Goal: Information Seeking & Learning: Learn about a topic

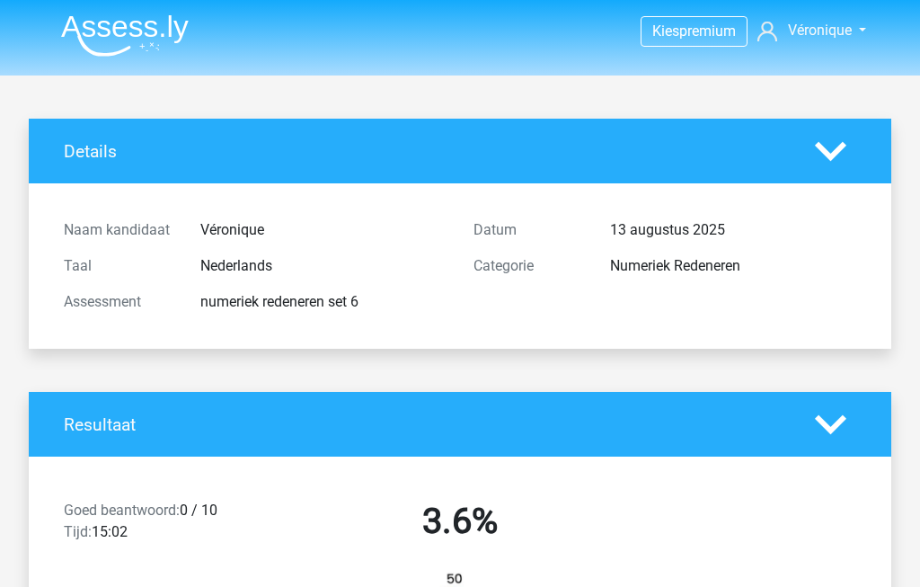
scroll to position [2072, 0]
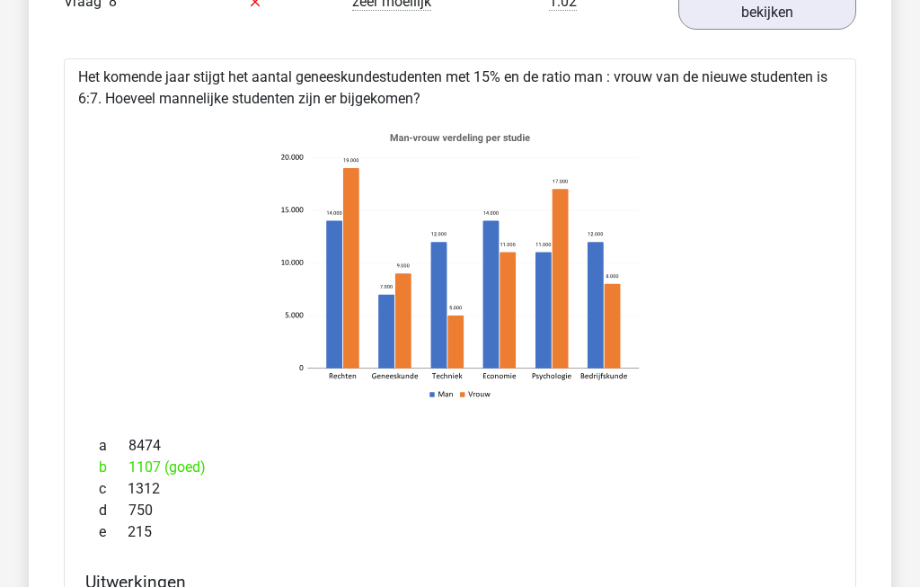
click at [781, 27] on link "uitwerkingen bekijken" at bounding box center [768, 2] width 178 height 56
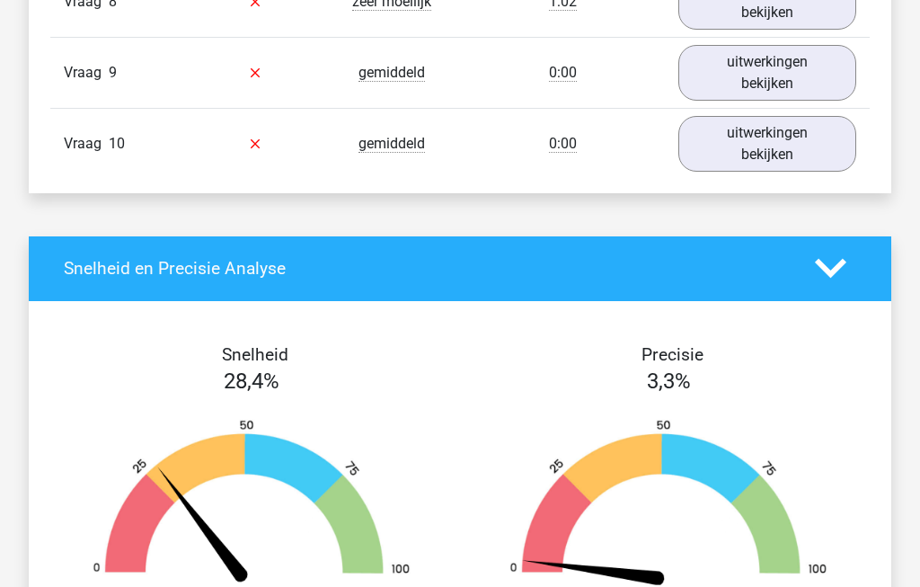
click at [798, 84] on link "uitwerkingen bekijken" at bounding box center [768, 73] width 178 height 56
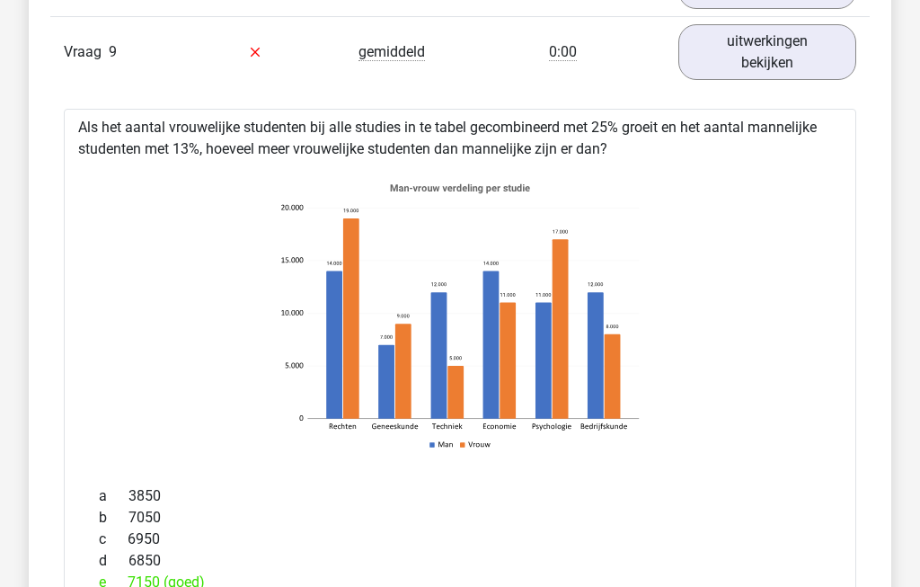
scroll to position [2067, 0]
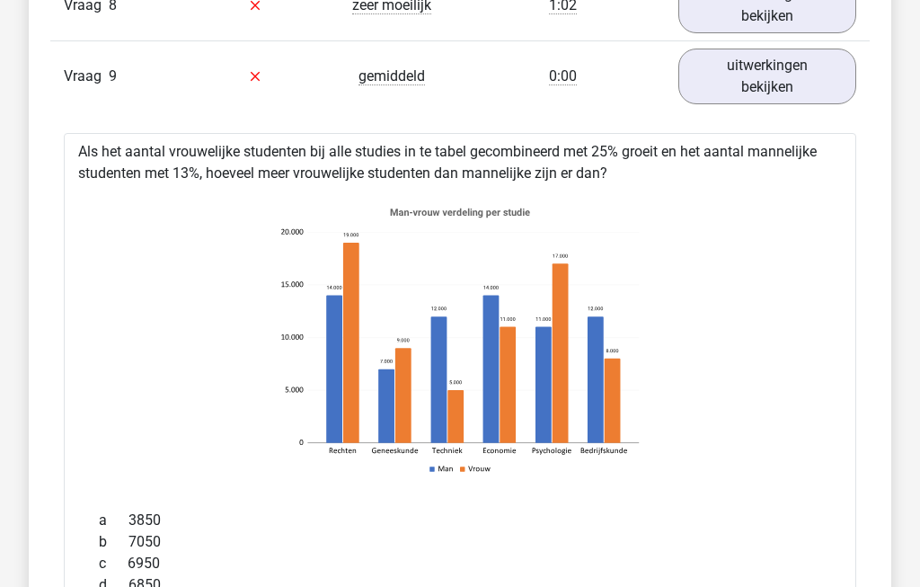
click at [789, 93] on link "uitwerkingen bekijken" at bounding box center [768, 77] width 178 height 56
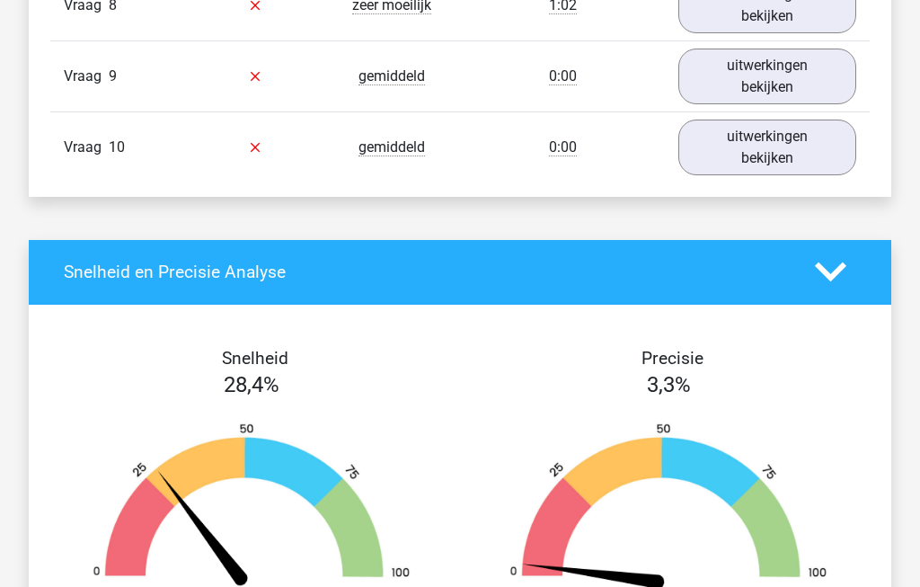
scroll to position [2068, 0]
click at [803, 158] on link "uitwerkingen bekijken" at bounding box center [768, 148] width 178 height 56
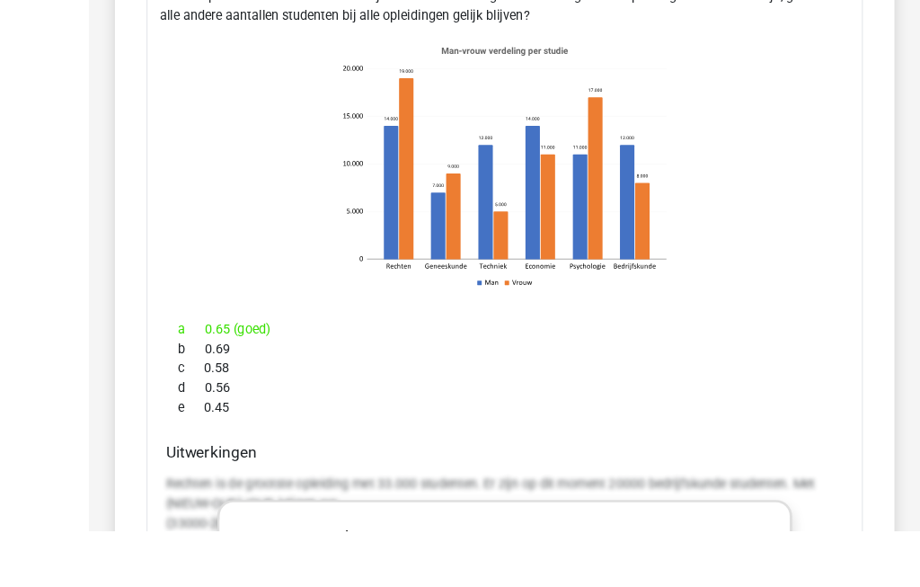
scroll to position [2332, 0]
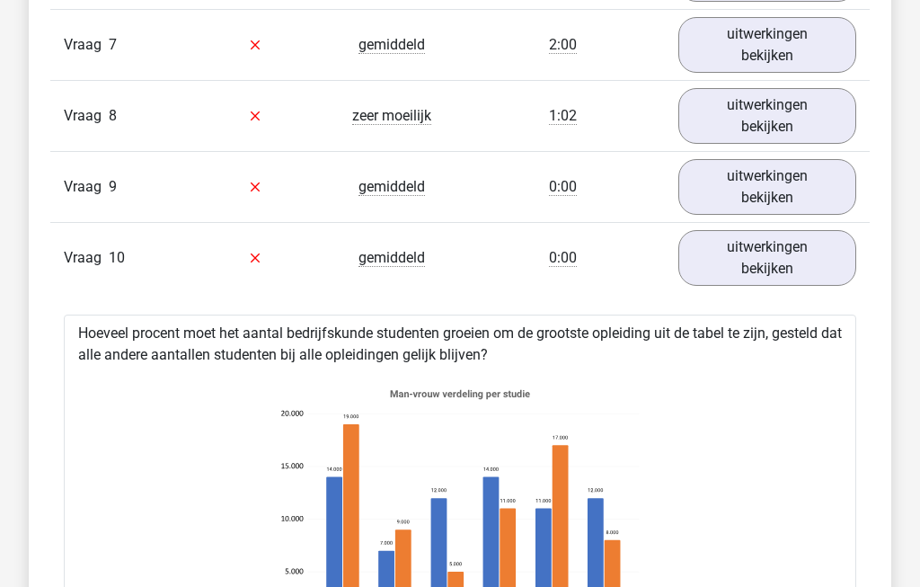
click at [805, 265] on link "uitwerkingen bekijken" at bounding box center [768, 259] width 178 height 56
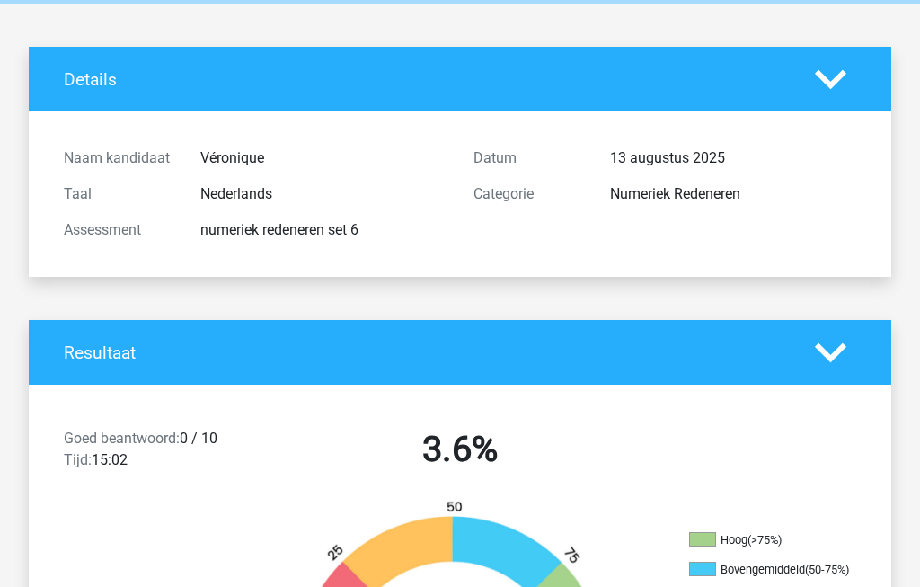
scroll to position [0, 0]
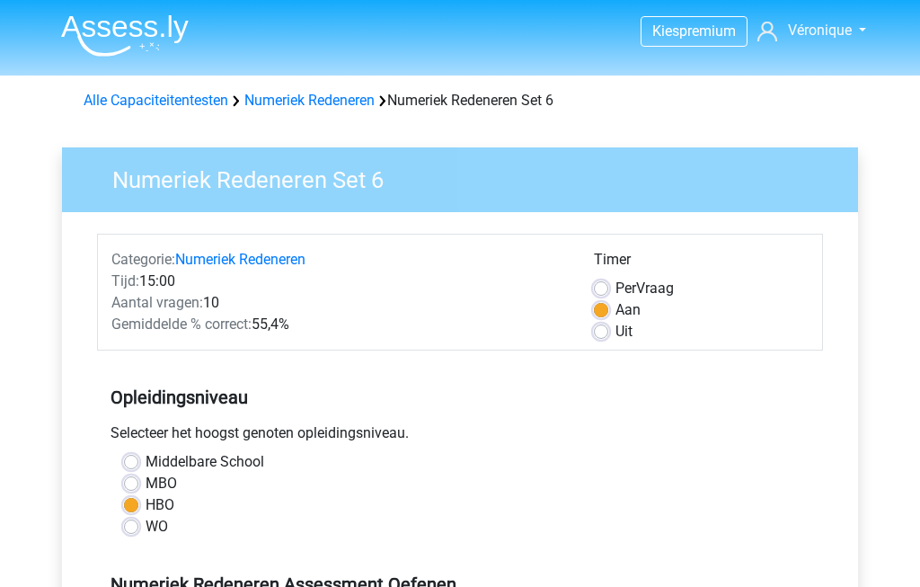
click at [224, 182] on h3 "Numeriek Redeneren Set 6" at bounding box center [468, 176] width 754 height 35
click at [315, 107] on link "Numeriek Redeneren" at bounding box center [309, 100] width 130 height 17
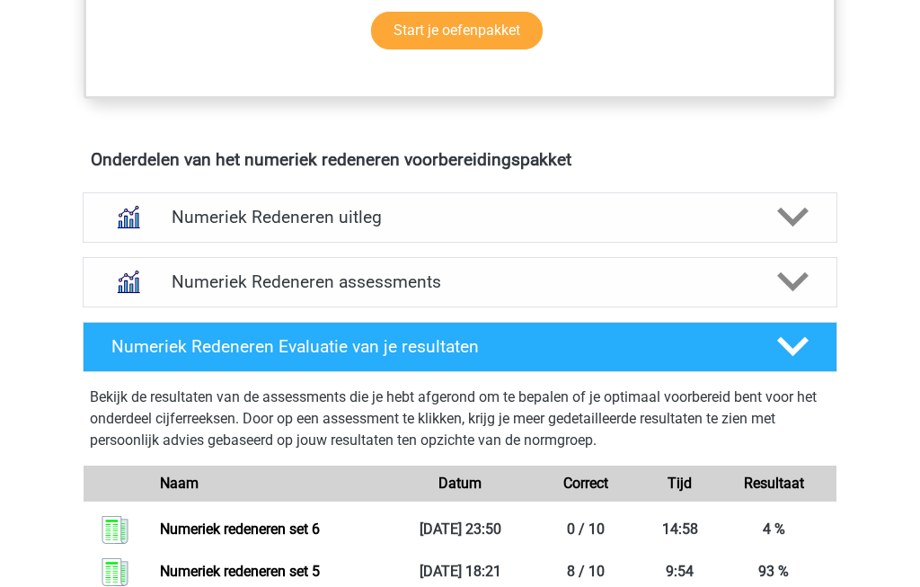
scroll to position [991, 0]
click at [792, 287] on polygon at bounding box center [792, 282] width 31 height 20
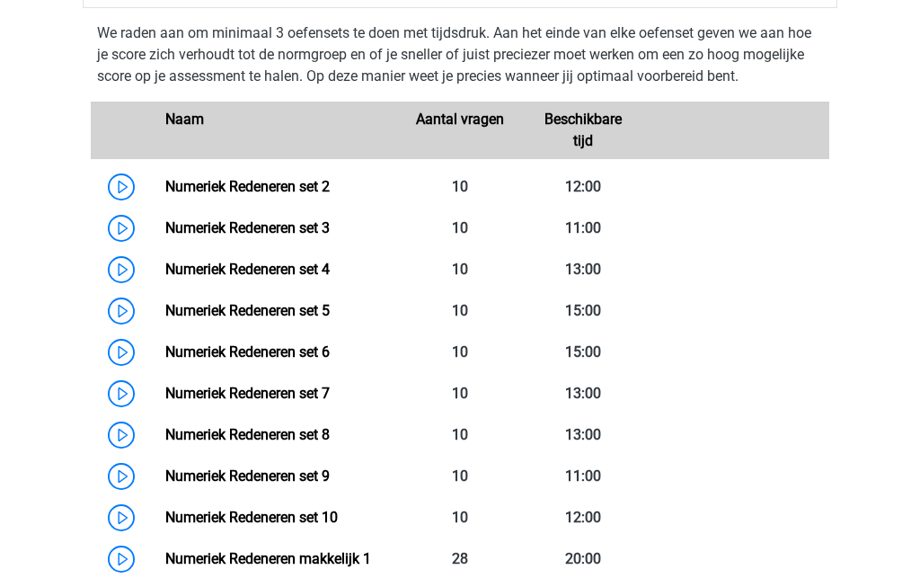
scroll to position [1291, 0]
click at [165, 388] on link "Numeriek Redeneren set 7" at bounding box center [247, 393] width 164 height 17
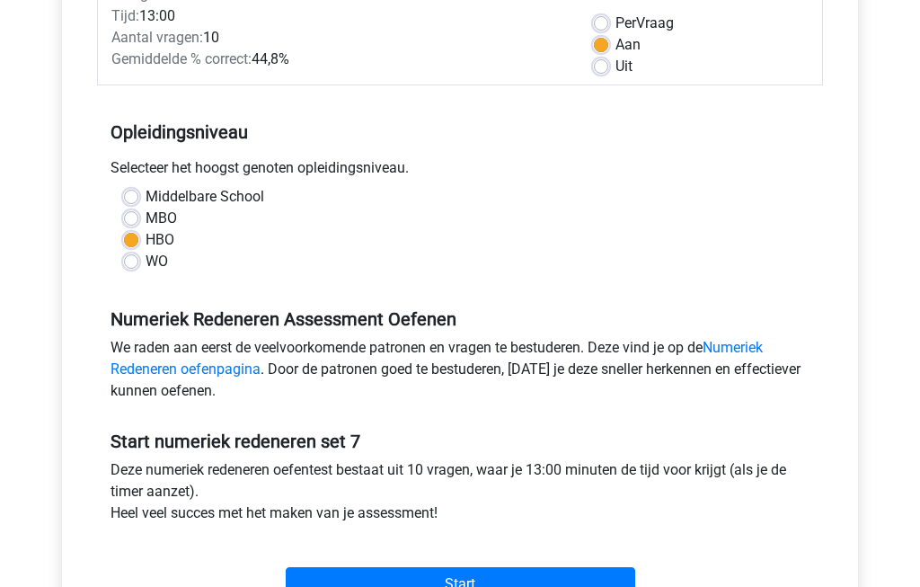
scroll to position [269, 0]
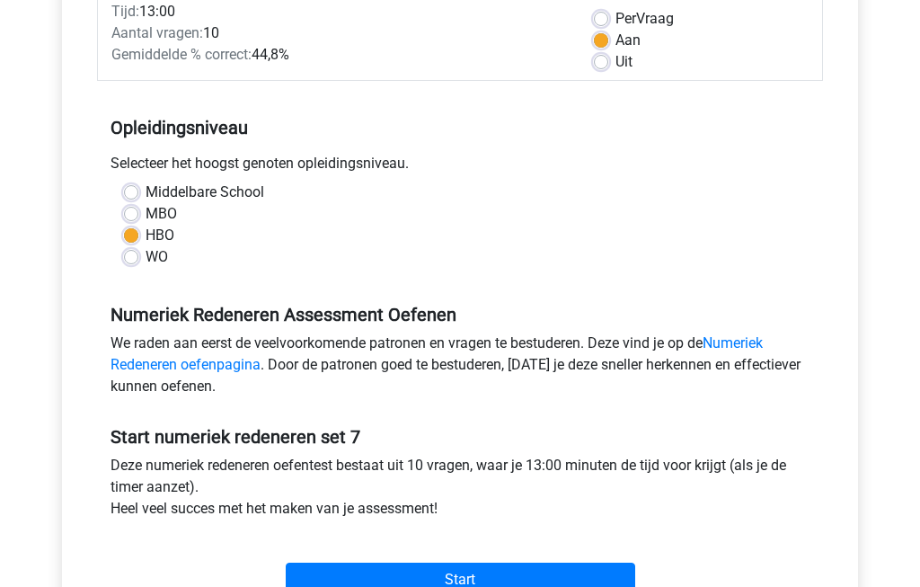
click at [532, 582] on input "Start" at bounding box center [461, 581] width 350 height 34
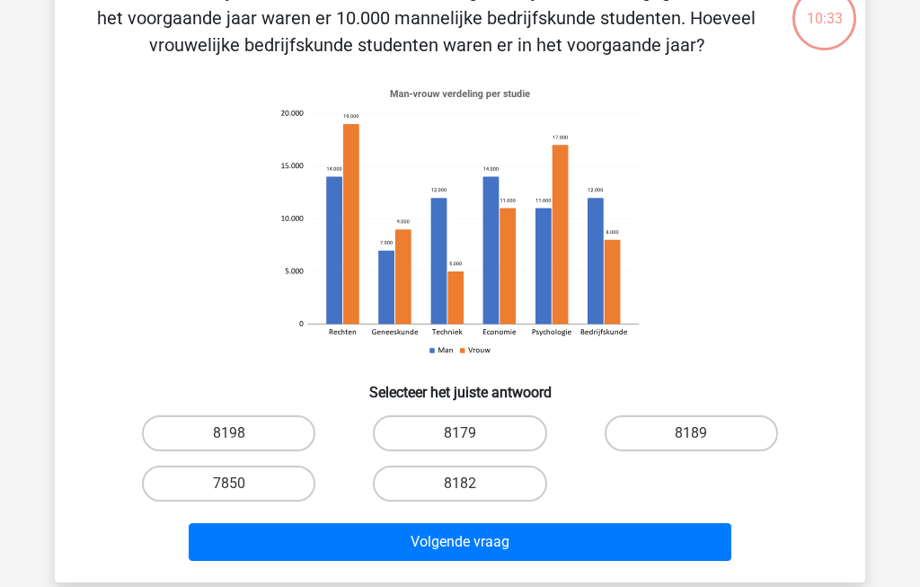
scroll to position [120, 0]
click at [497, 484] on label "8182" at bounding box center [459, 484] width 173 height 36
click at [472, 484] on input "8182" at bounding box center [466, 490] width 12 height 12
radio input "true"
click at [551, 541] on button "Volgende vraag" at bounding box center [461, 542] width 544 height 38
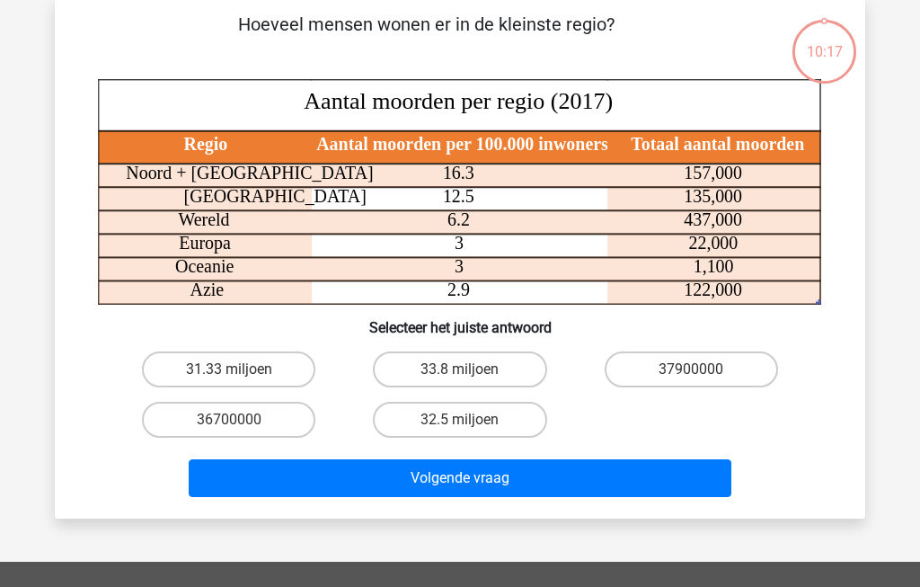
scroll to position [83, 0]
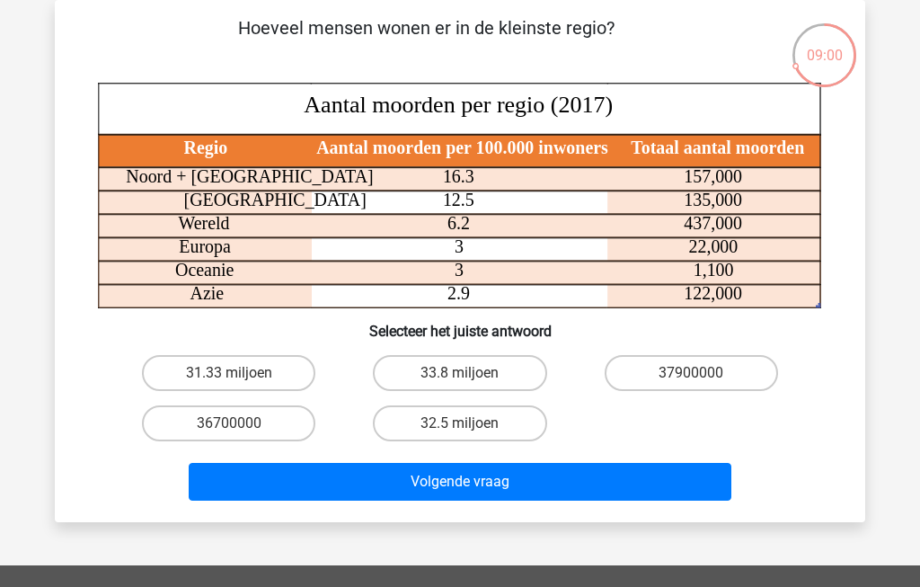
click at [195, 370] on label "31.33 miljoen" at bounding box center [228, 373] width 173 height 36
click at [229, 373] on input "31.33 miljoen" at bounding box center [235, 379] width 12 height 12
radio input "true"
click at [433, 488] on button "Volgende vraag" at bounding box center [461, 482] width 544 height 38
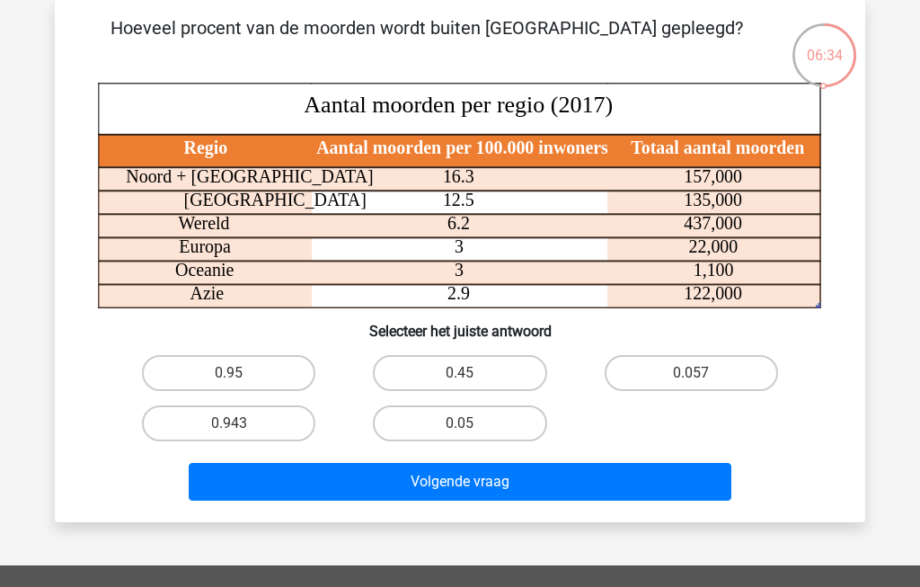
click at [215, 431] on label "0.943" at bounding box center [228, 423] width 173 height 36
click at [229, 431] on input "0.943" at bounding box center [235, 429] width 12 height 12
radio input "true"
click at [421, 490] on button "Volgende vraag" at bounding box center [461, 482] width 544 height 38
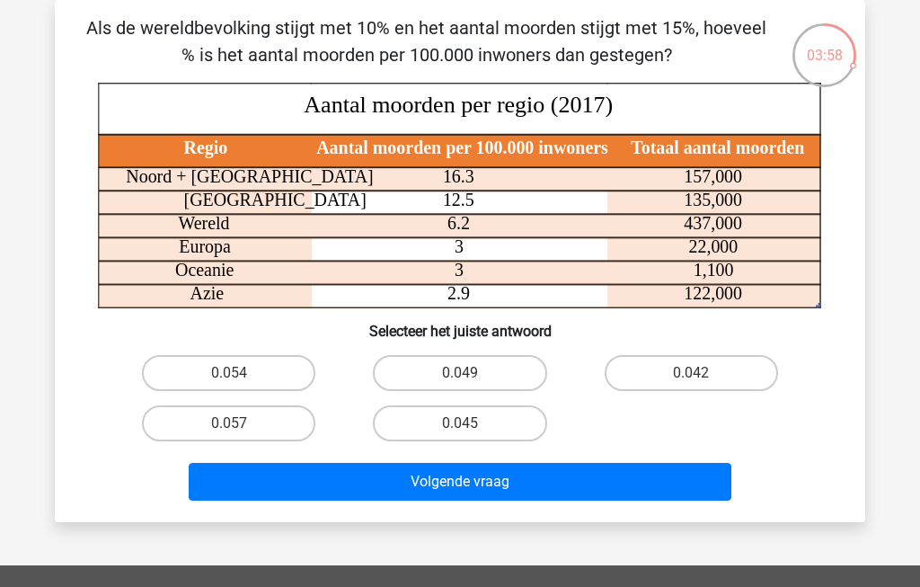
click at [219, 424] on label "0.057" at bounding box center [228, 423] width 173 height 36
click at [229, 424] on input "0.057" at bounding box center [235, 429] width 12 height 12
radio input "true"
click at [393, 481] on button "Volgende vraag" at bounding box center [461, 482] width 544 height 38
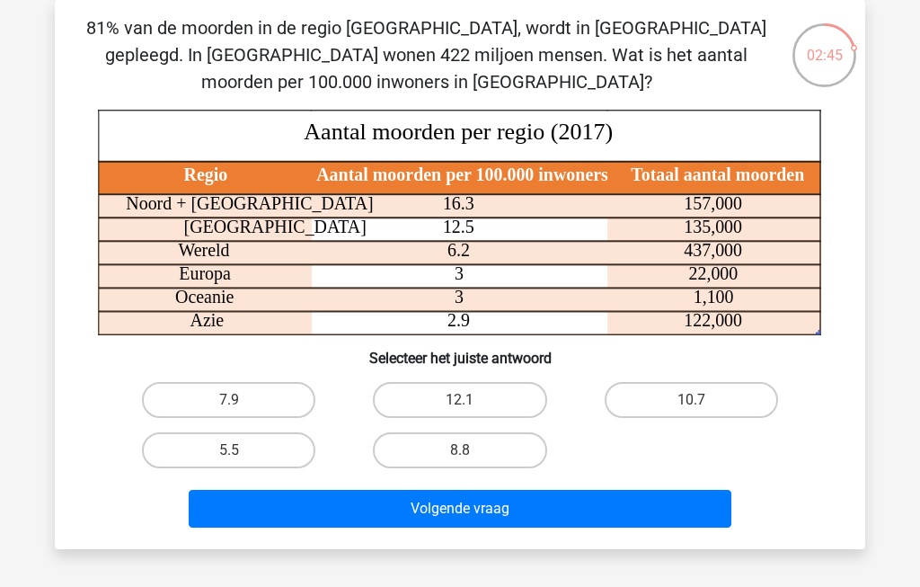
click at [467, 456] on input "8.8" at bounding box center [466, 456] width 12 height 12
radio input "true"
click at [493, 501] on button "Volgende vraag" at bounding box center [461, 509] width 544 height 38
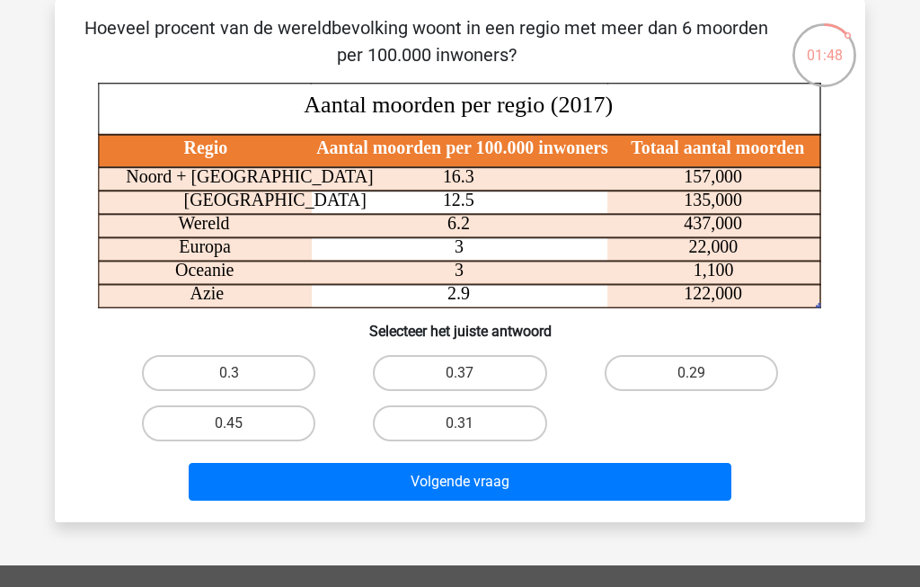
click at [444, 419] on label "0.31" at bounding box center [459, 423] width 173 height 36
click at [460, 423] on input "0.31" at bounding box center [466, 429] width 12 height 12
radio input "true"
click at [448, 479] on button "Volgende vraag" at bounding box center [461, 482] width 544 height 38
click at [449, 368] on label "0.33" at bounding box center [459, 373] width 173 height 36
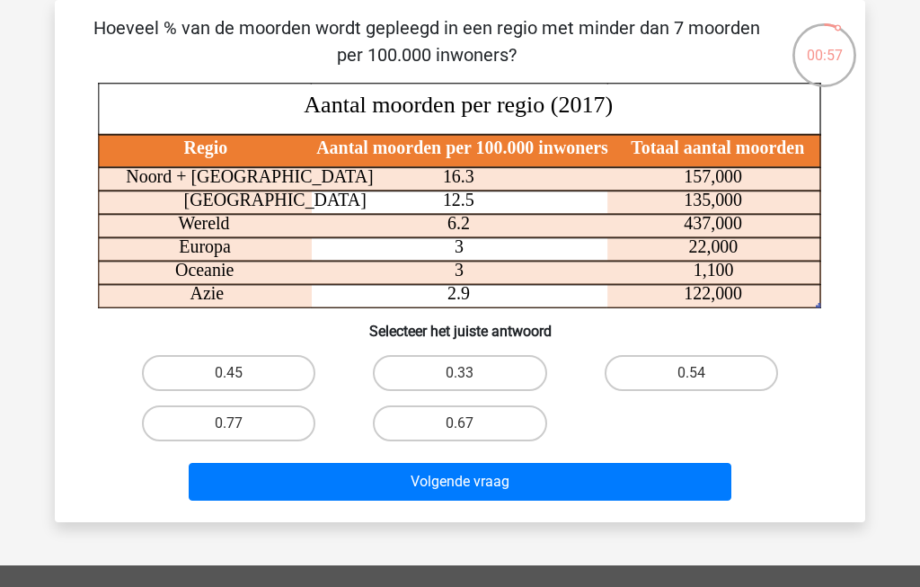
click at [460, 373] on input "0.33" at bounding box center [466, 379] width 12 height 12
radio input "true"
click at [446, 477] on button "Volgende vraag" at bounding box center [461, 482] width 544 height 38
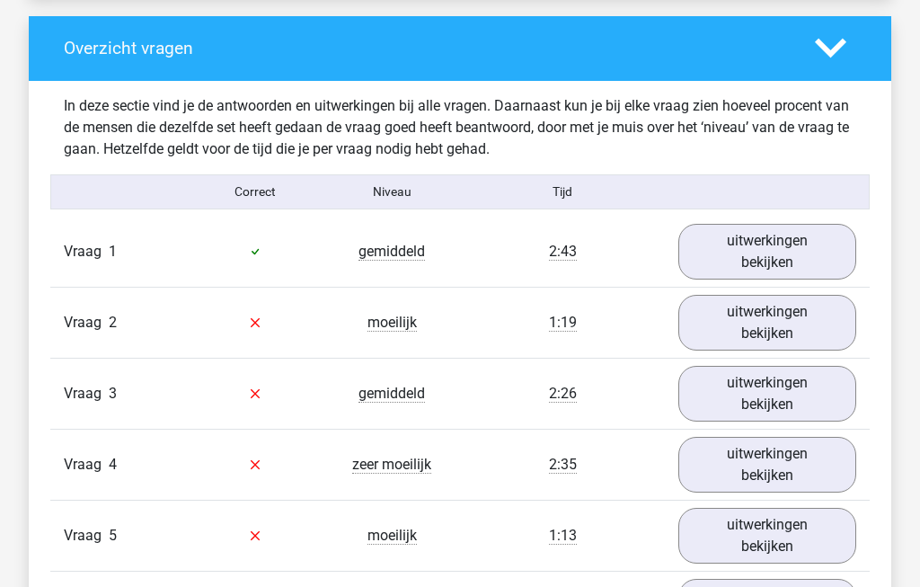
scroll to position [1327, 0]
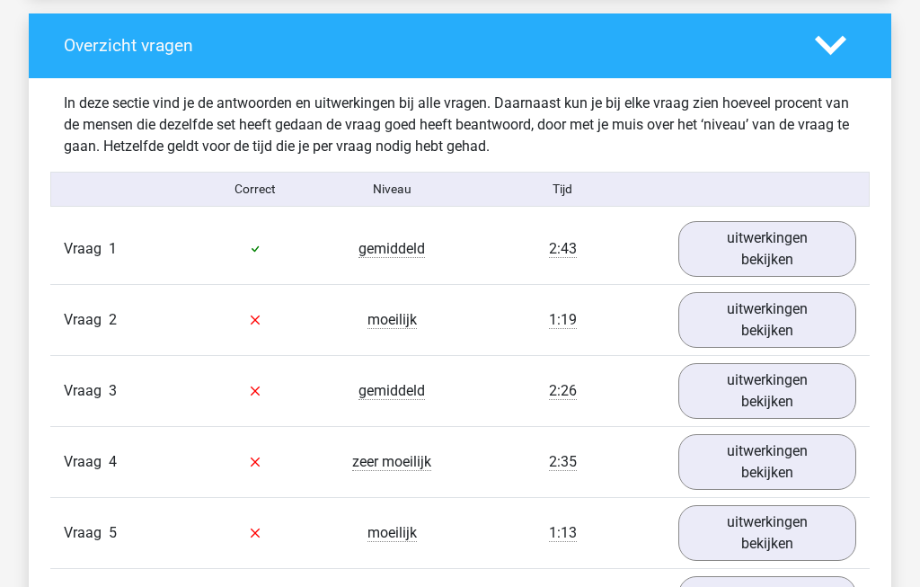
click at [795, 262] on link "uitwerkingen bekijken" at bounding box center [768, 250] width 178 height 56
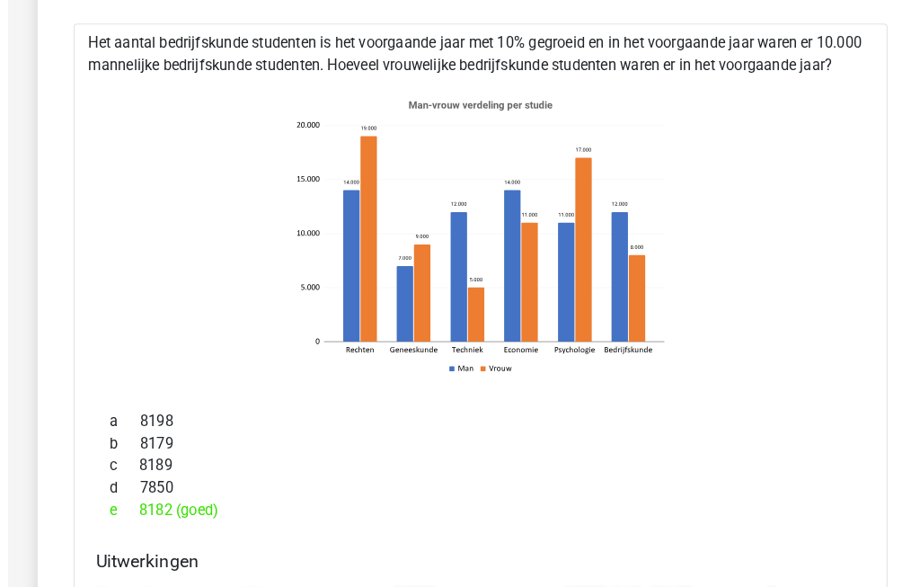
scroll to position [1607, 0]
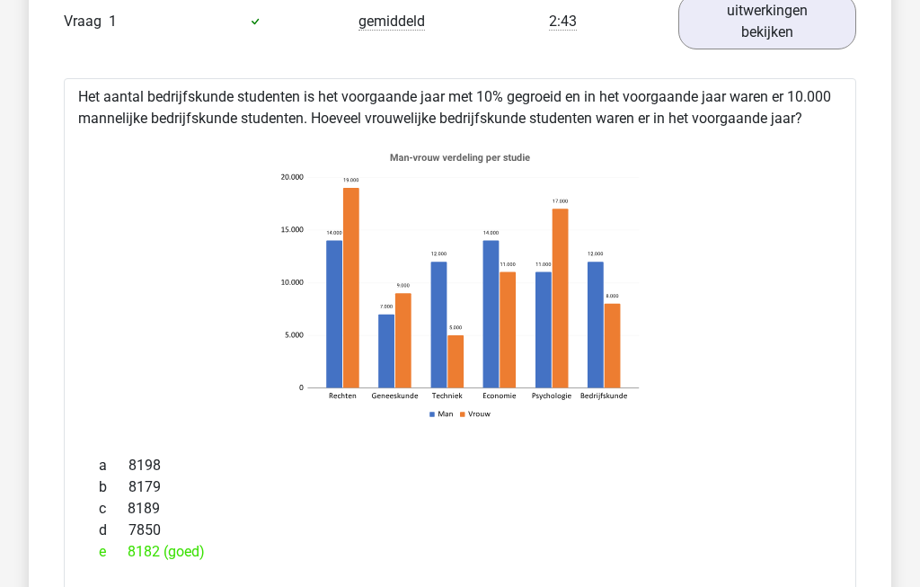
click at [803, 36] on link "uitwerkingen bekijken" at bounding box center [768, 23] width 178 height 56
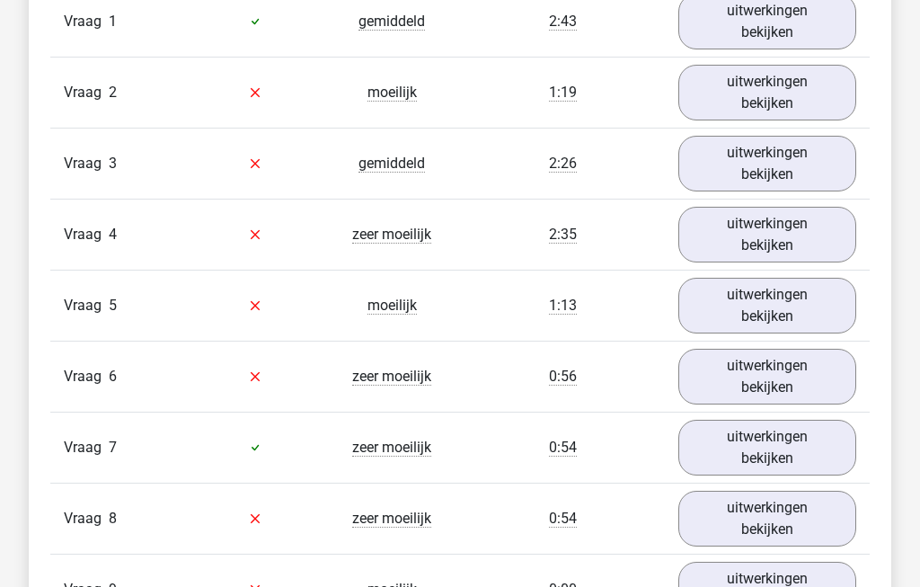
scroll to position [1555, 0]
click at [795, 108] on link "uitwerkingen bekijken" at bounding box center [768, 93] width 178 height 56
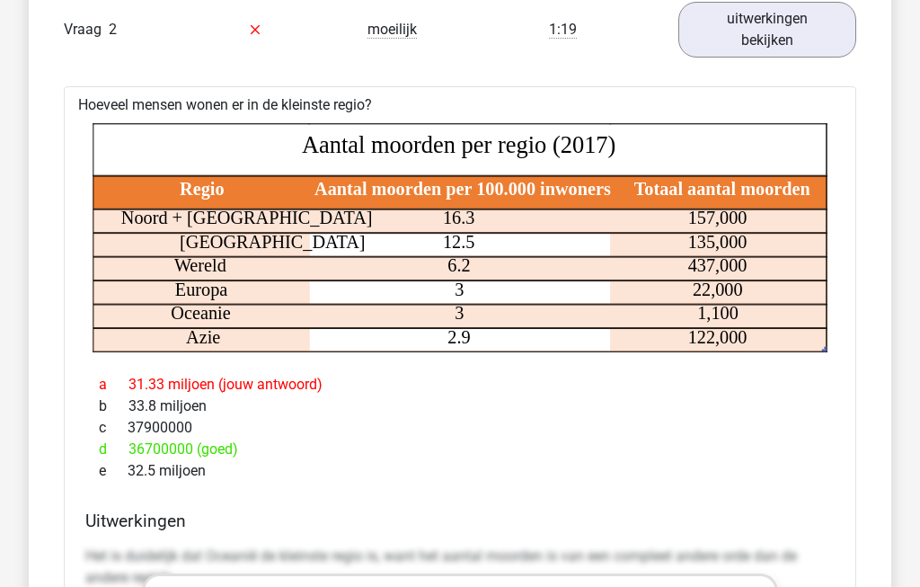
scroll to position [1618, 0]
click at [786, 41] on link "uitwerkingen bekijken" at bounding box center [768, 30] width 178 height 56
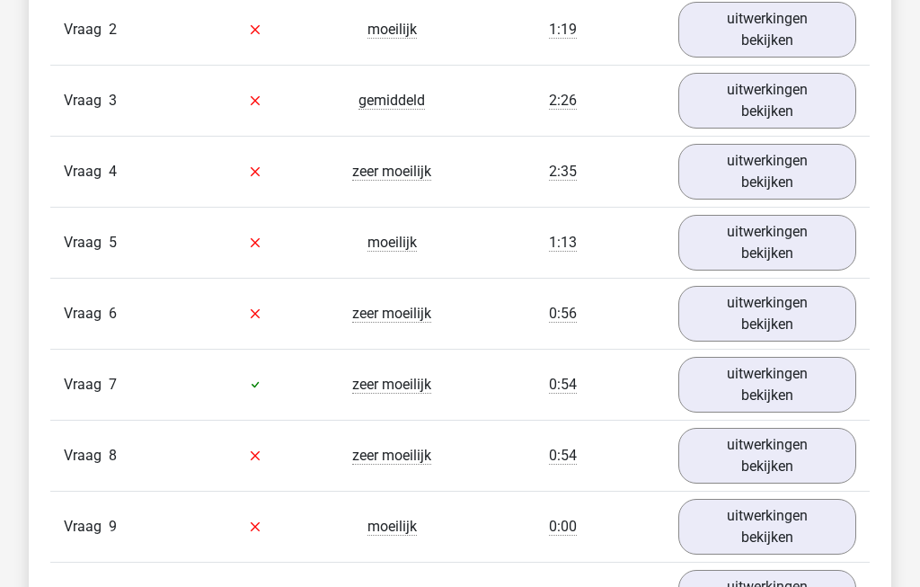
click at [803, 111] on link "uitwerkingen bekijken" at bounding box center [768, 101] width 178 height 56
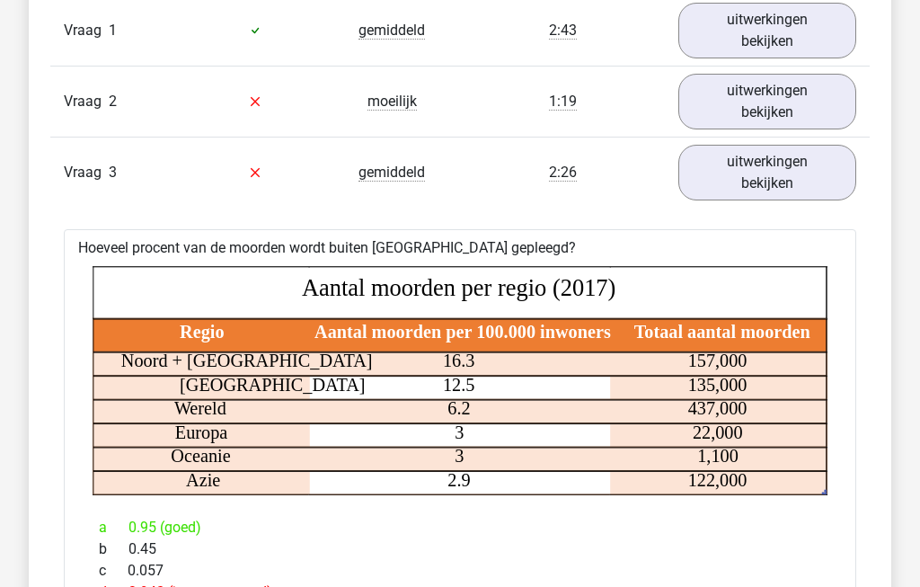
scroll to position [1546, 0]
click at [795, 185] on link "uitwerkingen bekijken" at bounding box center [768, 173] width 178 height 56
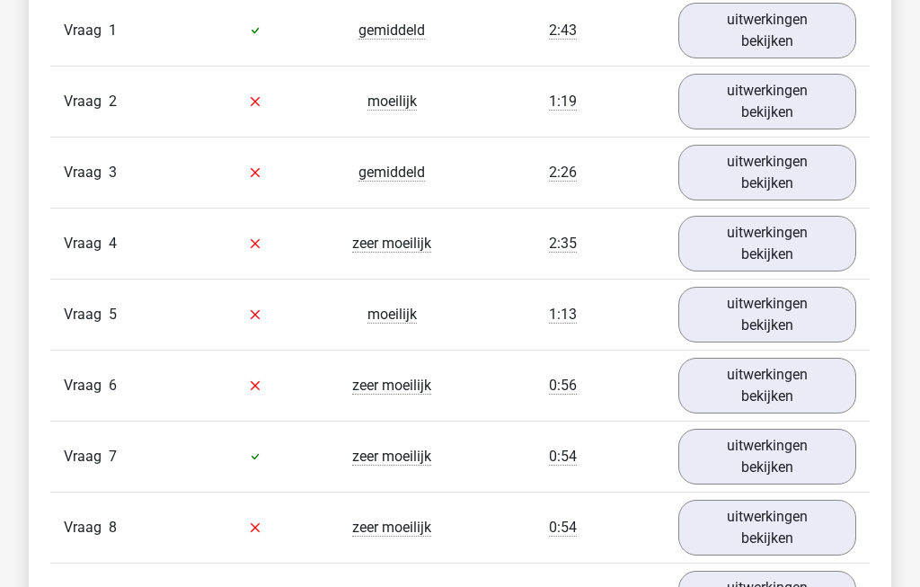
click at [790, 255] on link "uitwerkingen bekijken" at bounding box center [768, 244] width 178 height 56
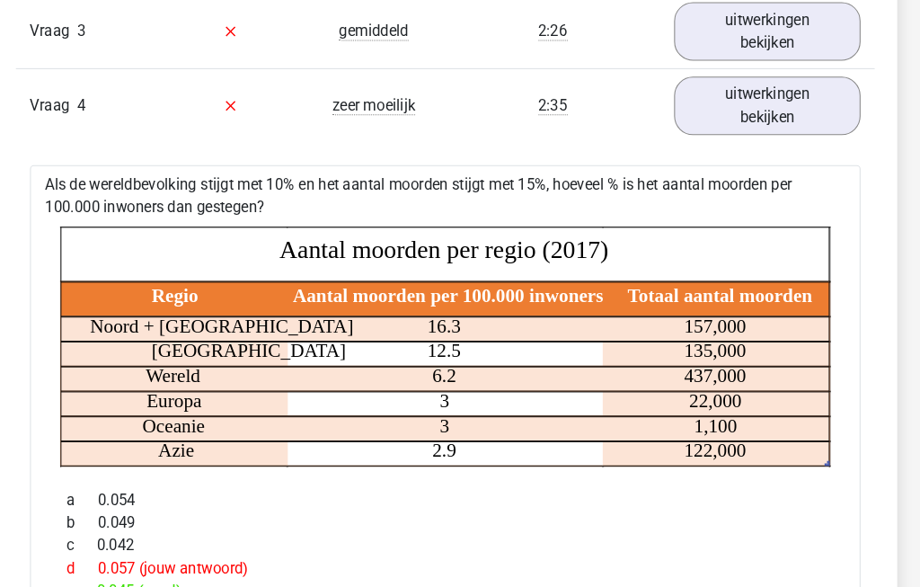
scroll to position [1688, 0]
click at [679, 121] on link "uitwerkingen bekijken" at bounding box center [768, 102] width 178 height 56
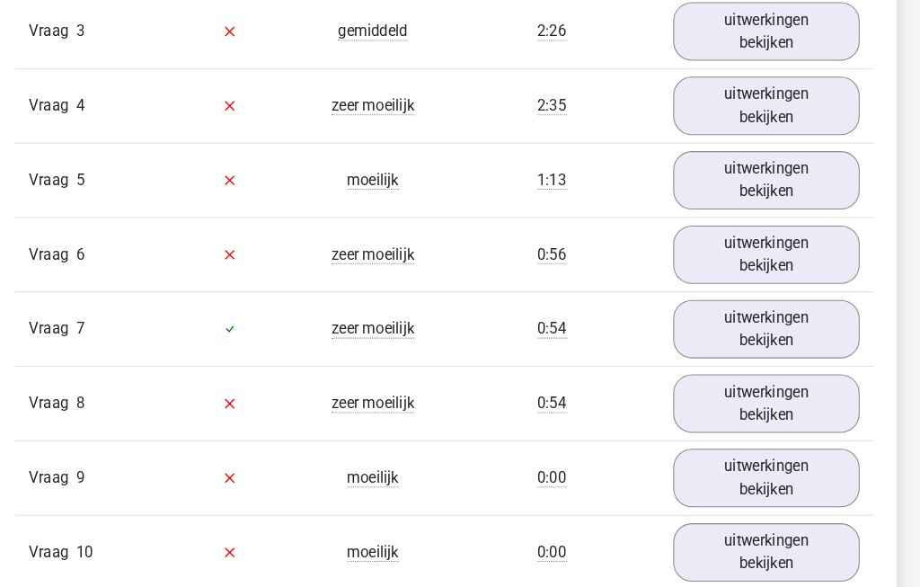
click at [737, 182] on link "uitwerkingen bekijken" at bounding box center [768, 173] width 178 height 56
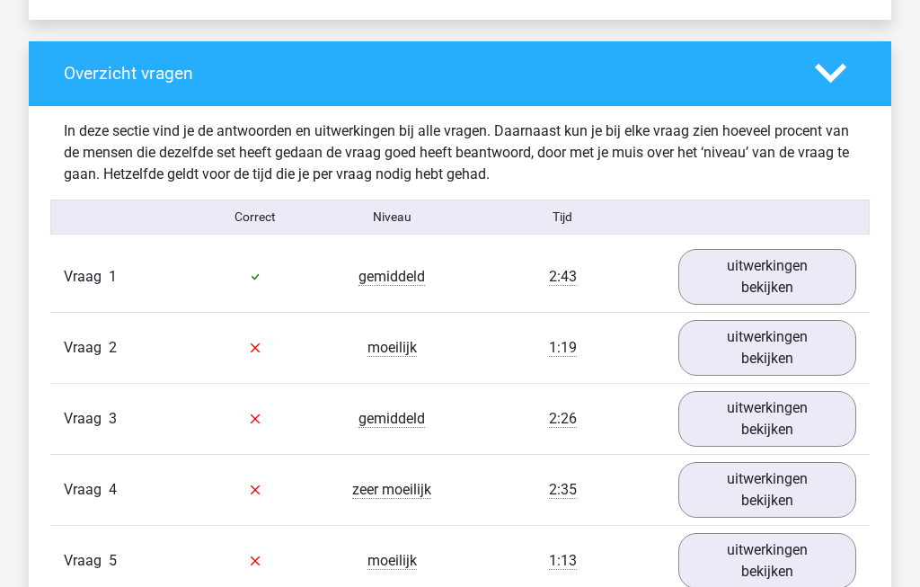
scroll to position [1306, 0]
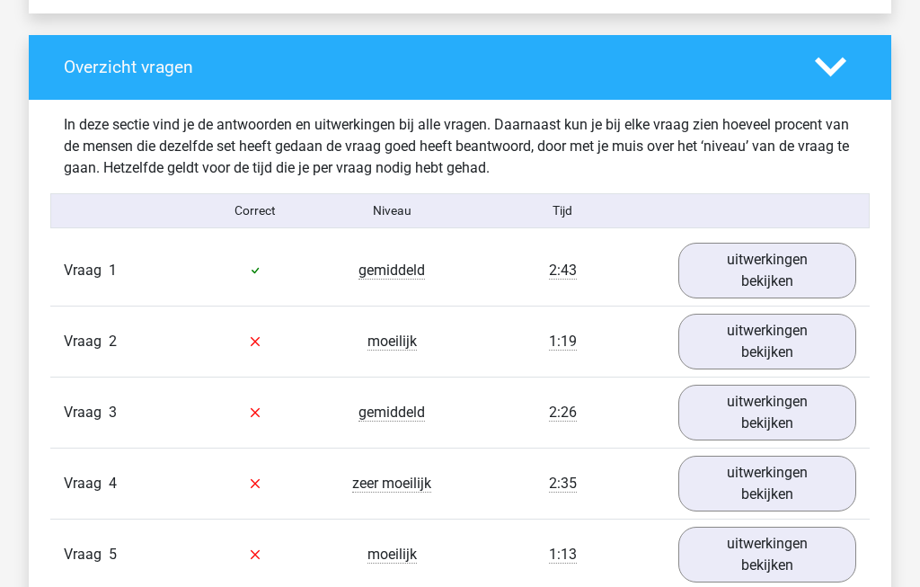
click at [806, 281] on link "uitwerkingen bekijken" at bounding box center [768, 271] width 178 height 56
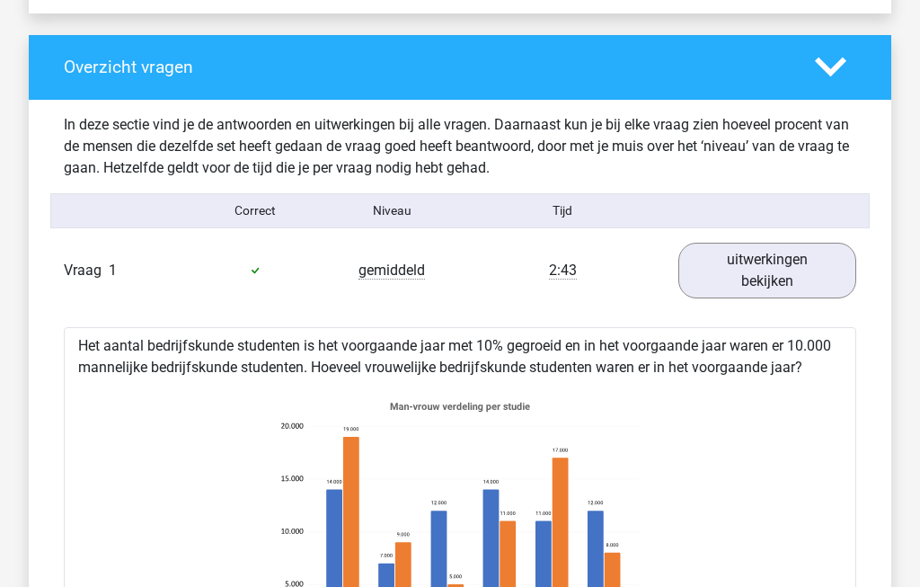
click at [797, 284] on link "uitwerkingen bekijken" at bounding box center [768, 271] width 178 height 56
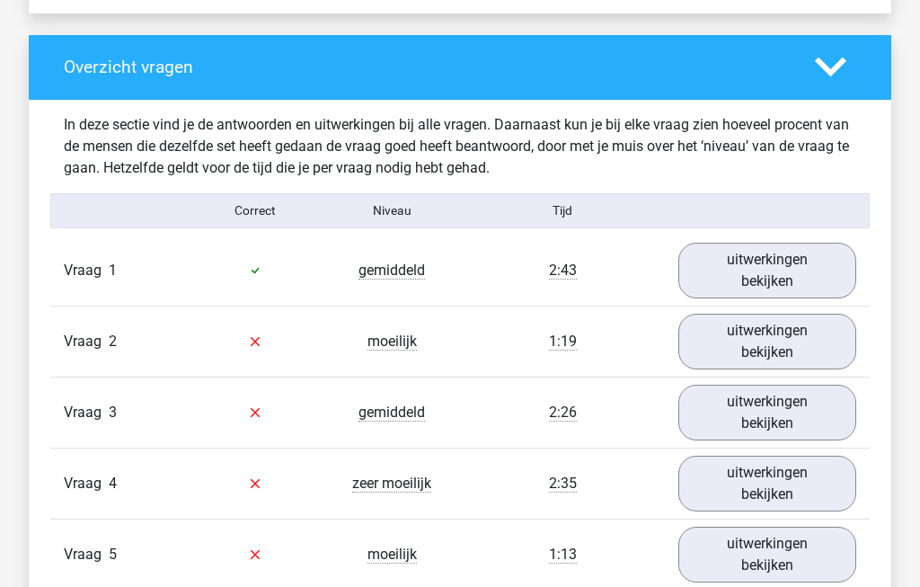
click at [805, 344] on link "uitwerkingen bekijken" at bounding box center [768, 342] width 178 height 56
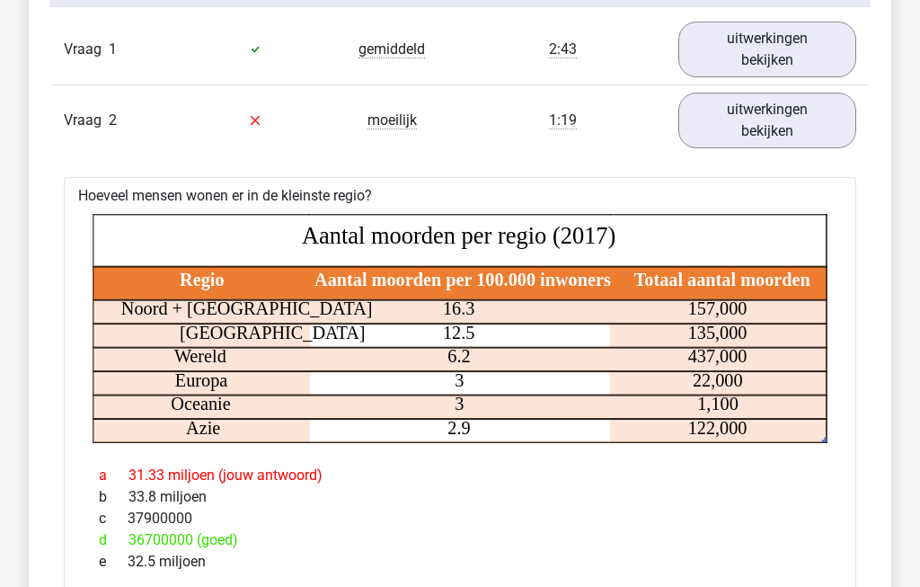
scroll to position [1527, 0]
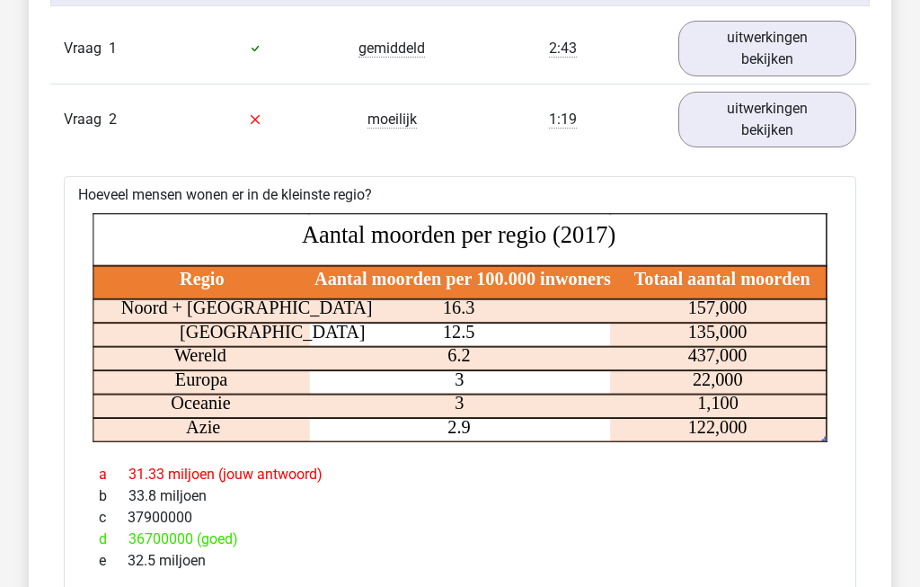
click at [821, 129] on link "uitwerkingen bekijken" at bounding box center [768, 121] width 178 height 56
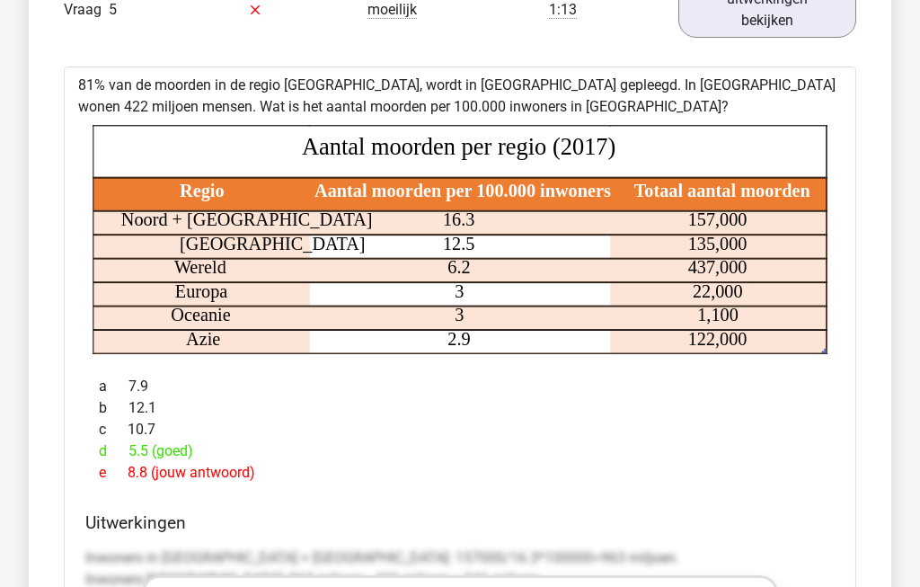
scroll to position [1851, 0]
click at [740, 23] on link "uitwerkingen bekijken" at bounding box center [768, 10] width 178 height 56
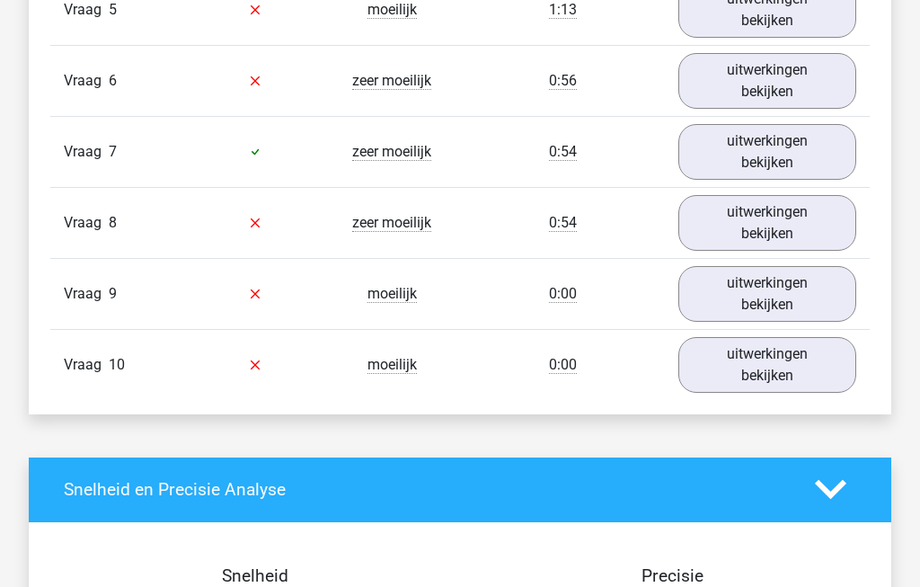
click at [759, 106] on link "uitwerkingen bekijken" at bounding box center [768, 81] width 178 height 56
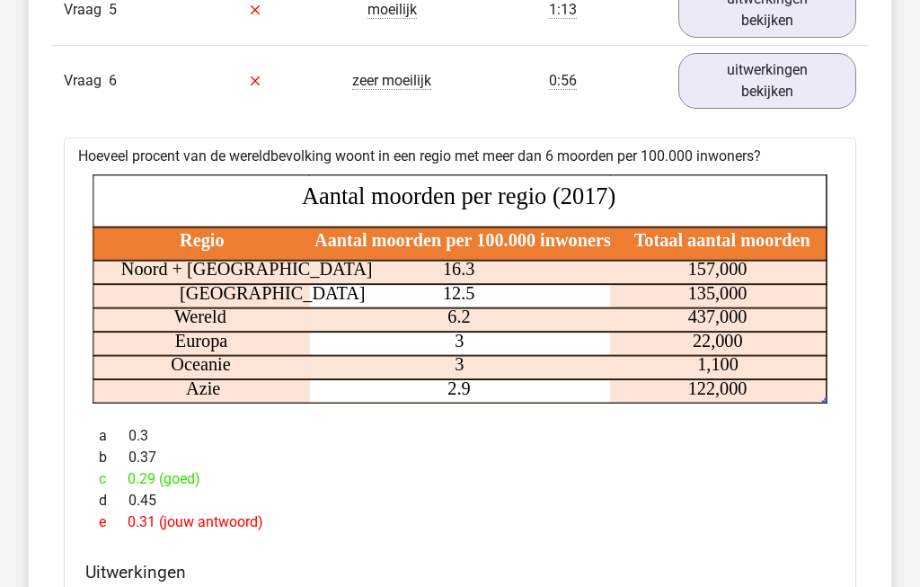
click at [796, 106] on link "uitwerkingen bekijken" at bounding box center [768, 81] width 178 height 56
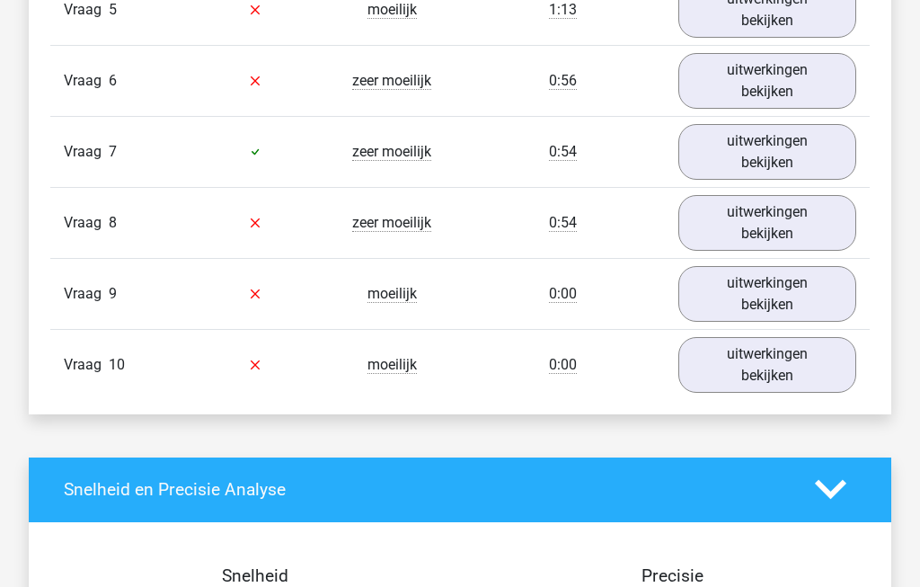
click at [801, 170] on link "uitwerkingen bekijken" at bounding box center [768, 152] width 178 height 56
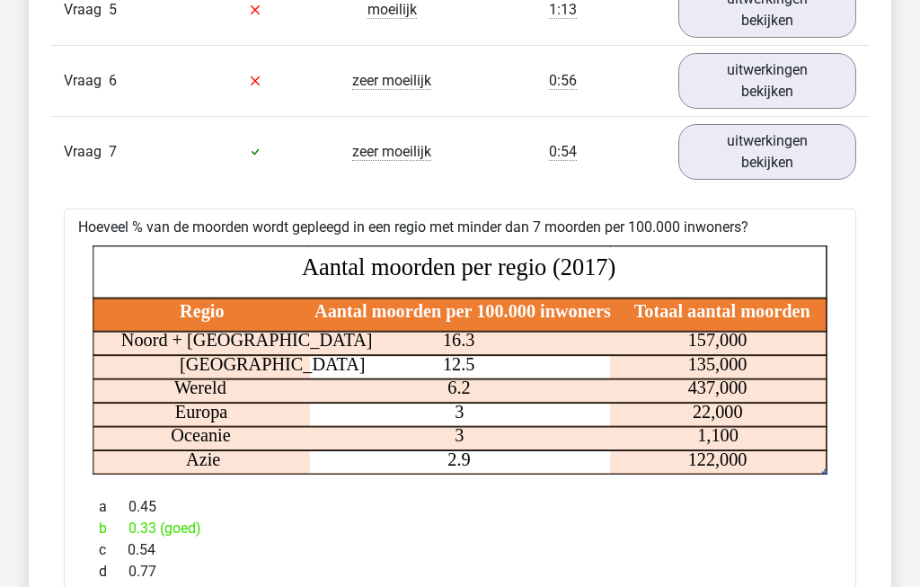
click at [786, 172] on link "uitwerkingen bekijken" at bounding box center [768, 152] width 178 height 56
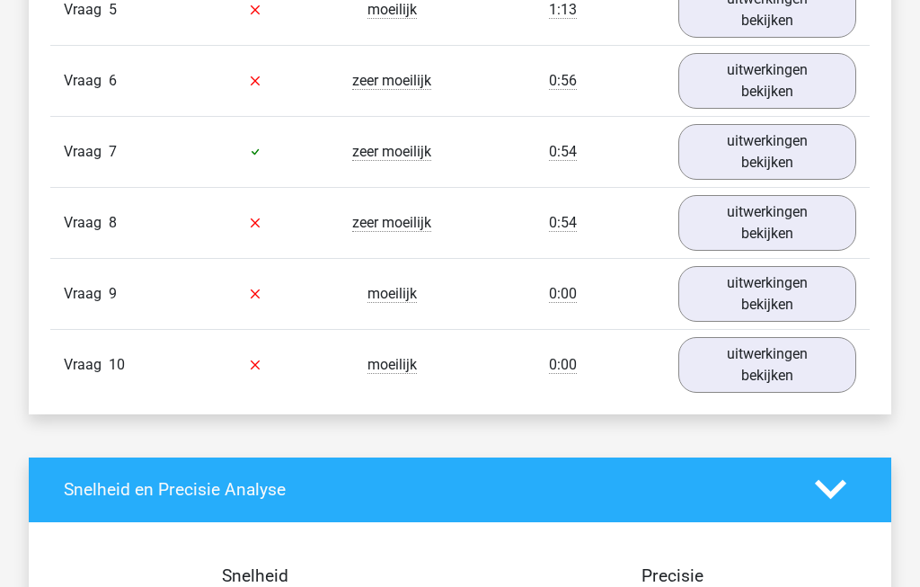
click at [781, 244] on link "uitwerkingen bekijken" at bounding box center [768, 223] width 178 height 56
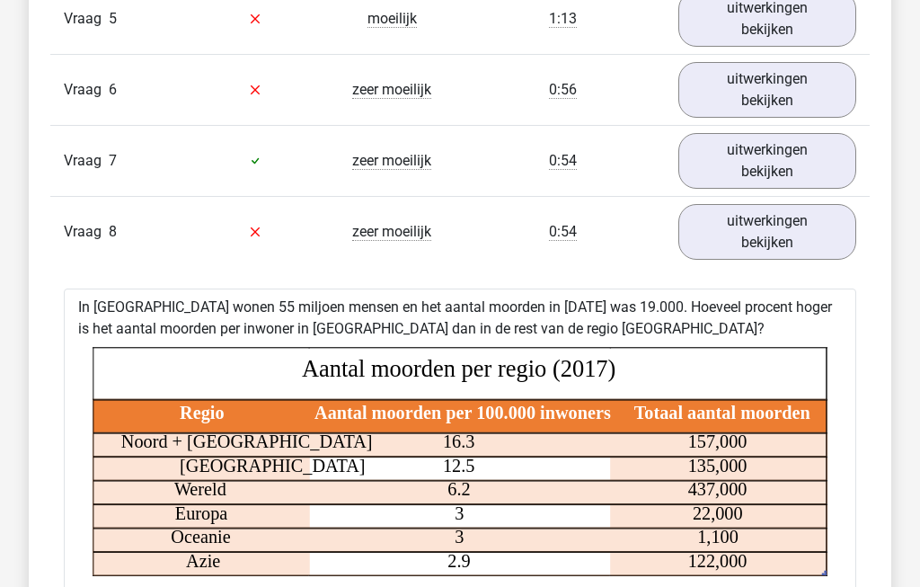
scroll to position [1826, 0]
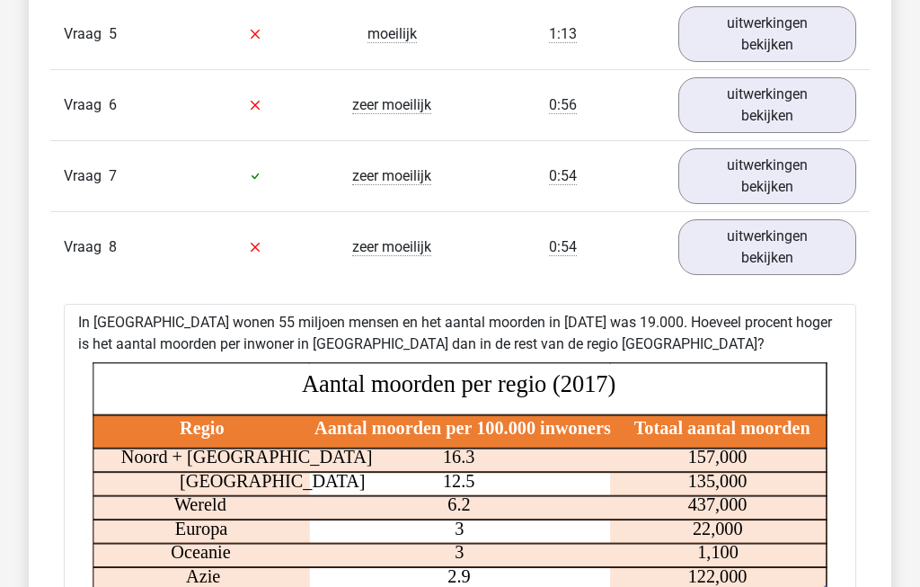
click at [787, 115] on link "uitwerkingen bekijken" at bounding box center [768, 105] width 178 height 56
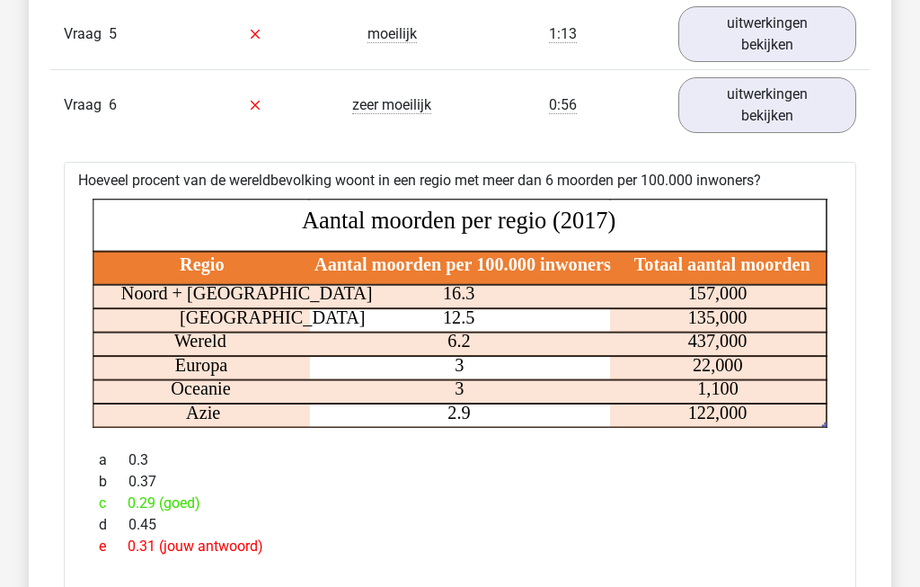
click at [777, 133] on link "uitwerkingen bekijken" at bounding box center [768, 105] width 178 height 56
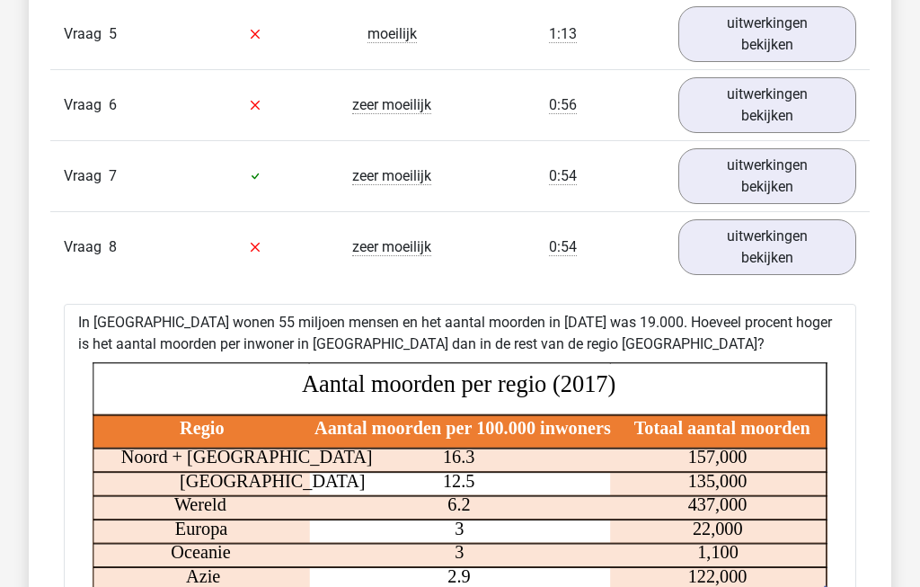
click at [788, 174] on link "uitwerkingen bekijken" at bounding box center [768, 176] width 178 height 56
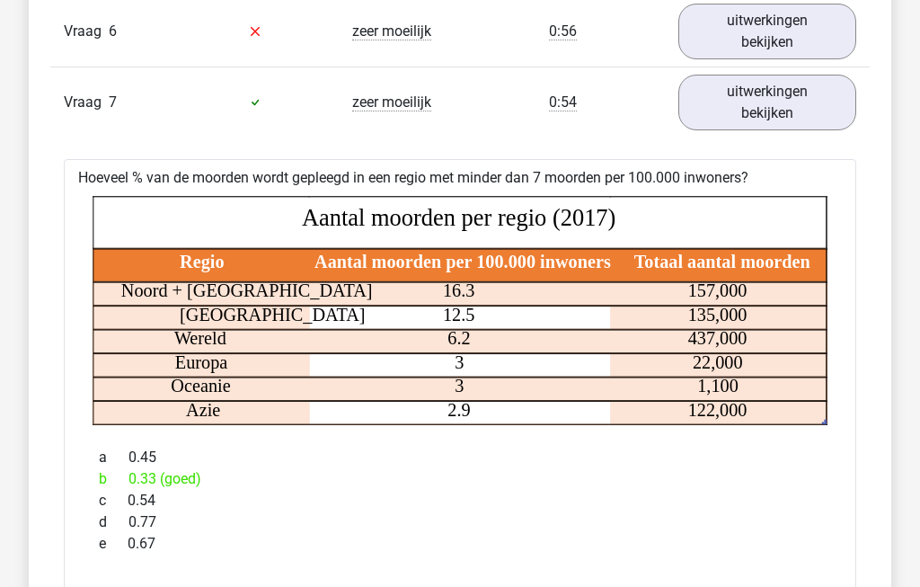
scroll to position [1900, 0]
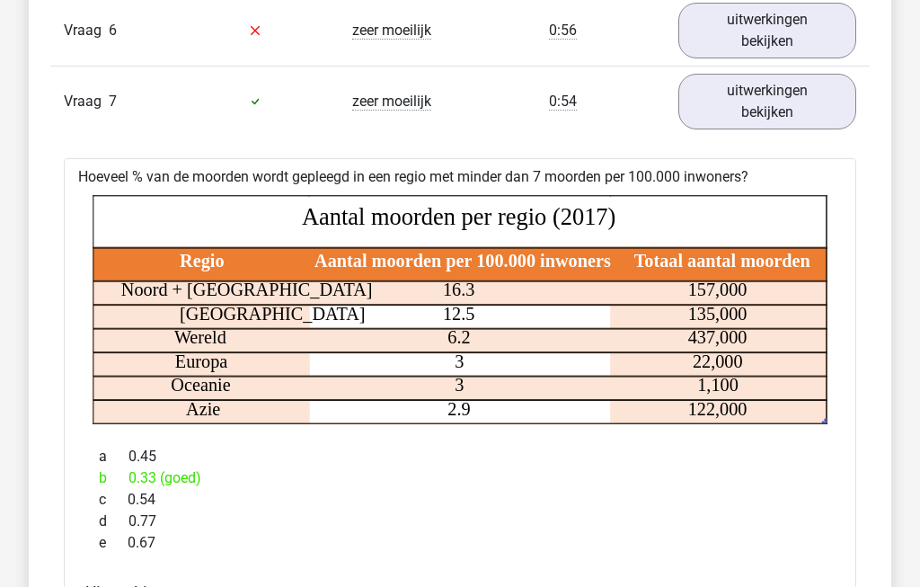
click at [799, 40] on link "uitwerkingen bekijken" at bounding box center [768, 32] width 178 height 56
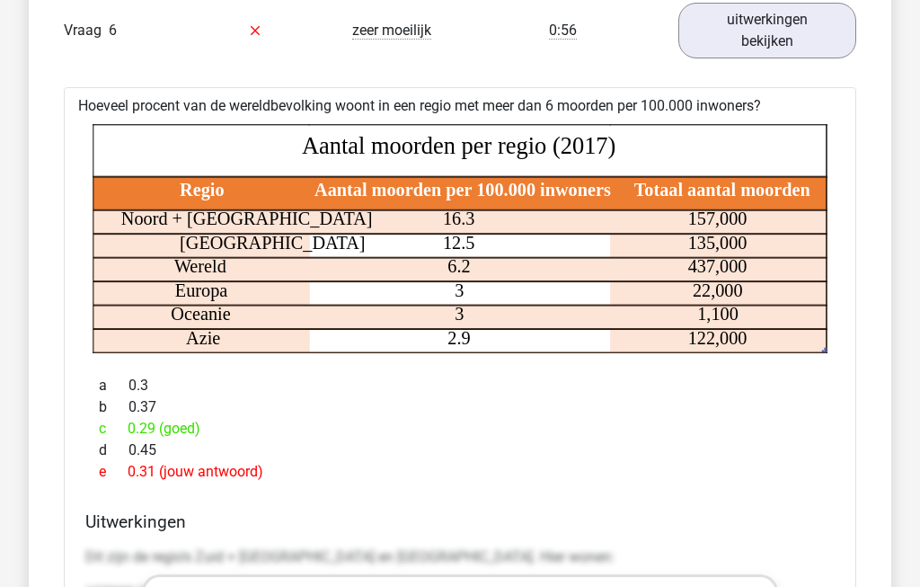
click at [780, 32] on link "uitwerkingen bekijken" at bounding box center [768, 31] width 178 height 56
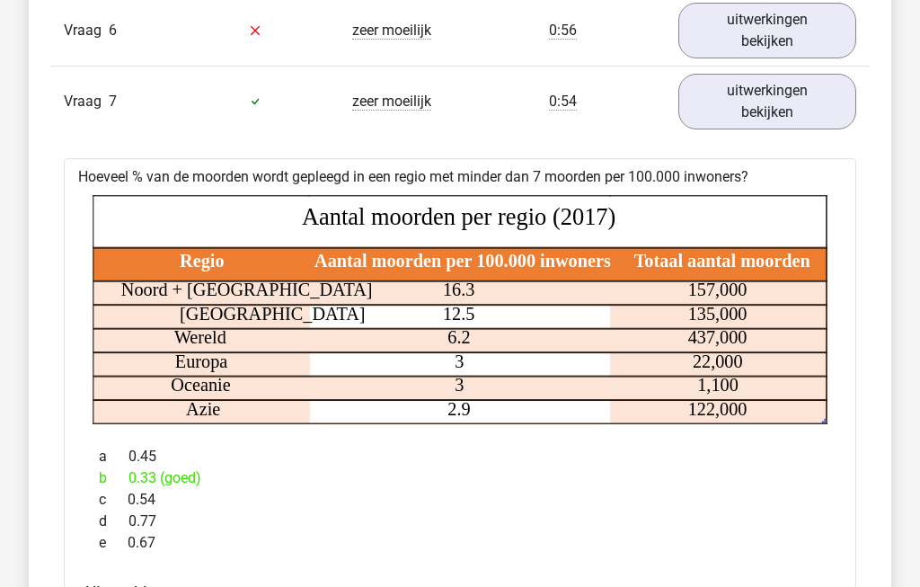
click at [787, 113] on link "uitwerkingen bekijken" at bounding box center [768, 102] width 178 height 56
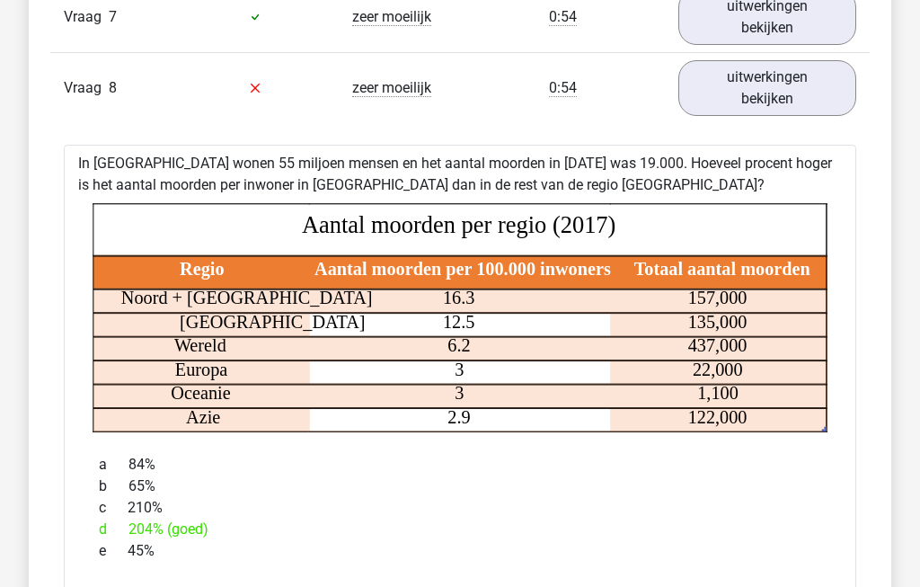
scroll to position [1983, 0]
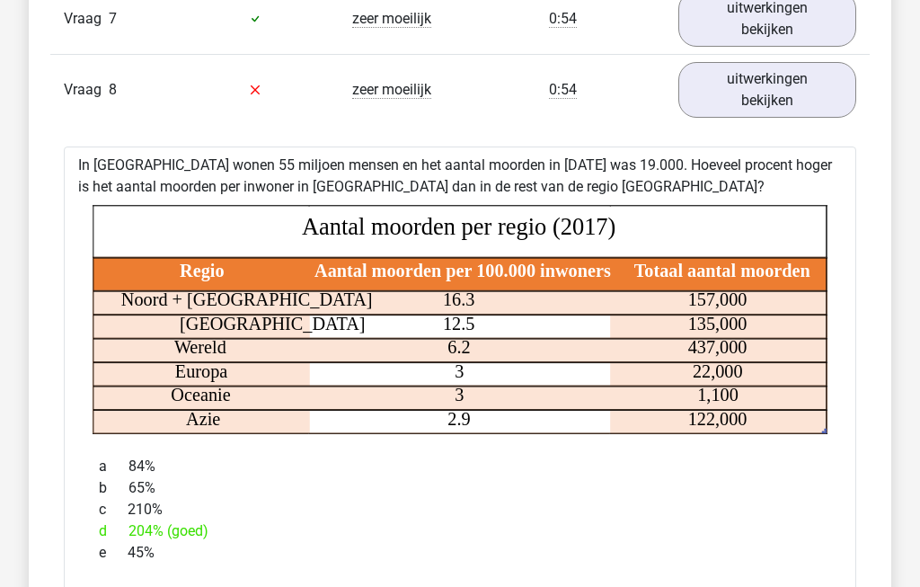
click at [752, 104] on link "uitwerkingen bekijken" at bounding box center [768, 91] width 178 height 56
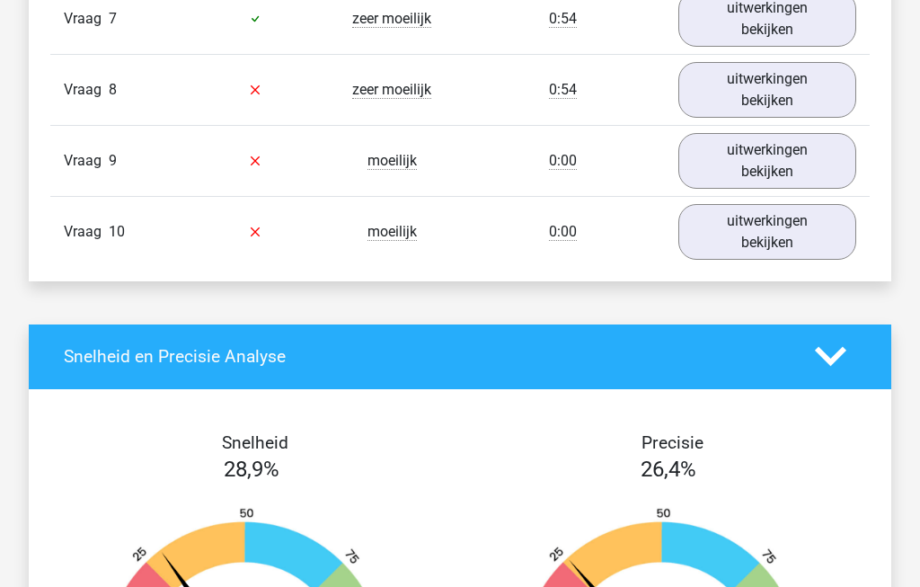
scroll to position [1984, 0]
click at [778, 170] on link "uitwerkingen bekijken" at bounding box center [768, 161] width 178 height 56
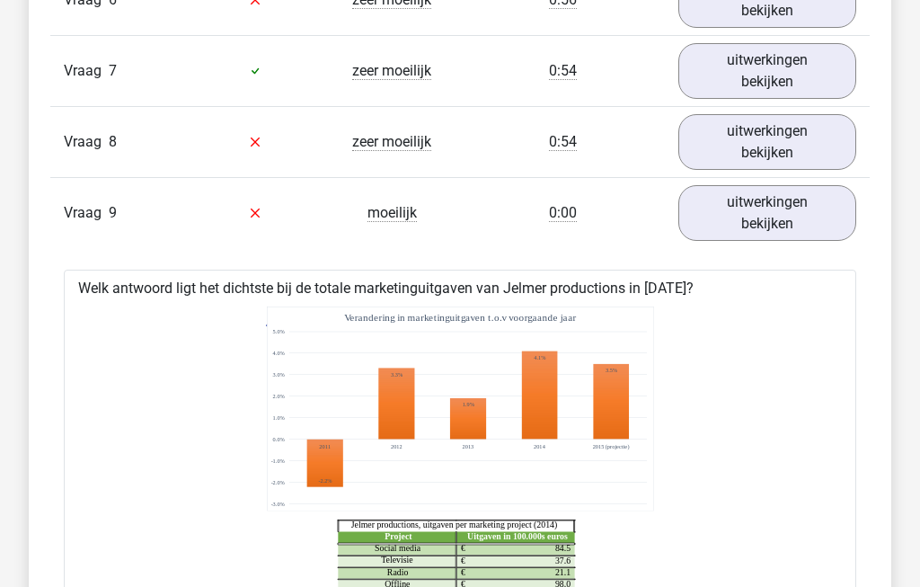
scroll to position [1931, 0]
click at [781, 222] on link "uitwerkingen bekijken" at bounding box center [768, 213] width 178 height 56
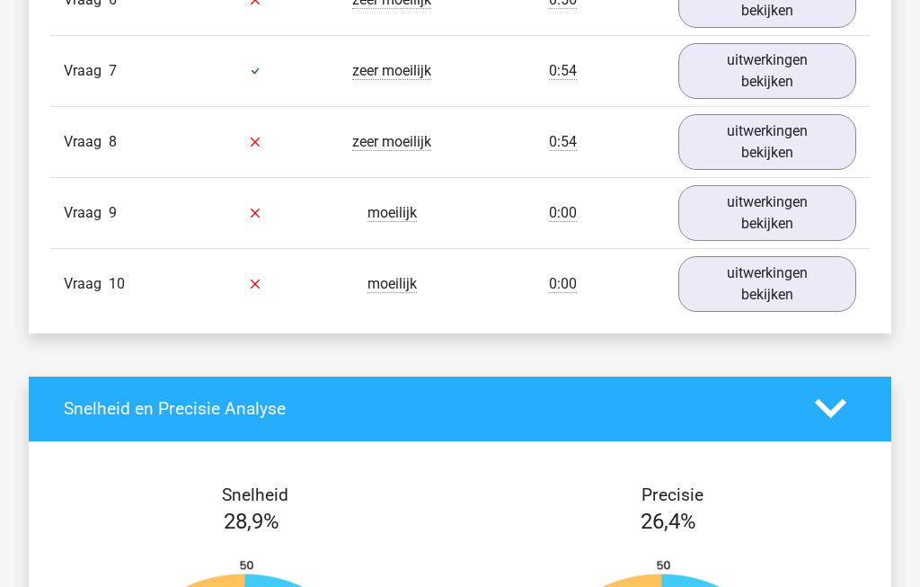
click at [812, 294] on link "uitwerkingen bekijken" at bounding box center [768, 284] width 178 height 56
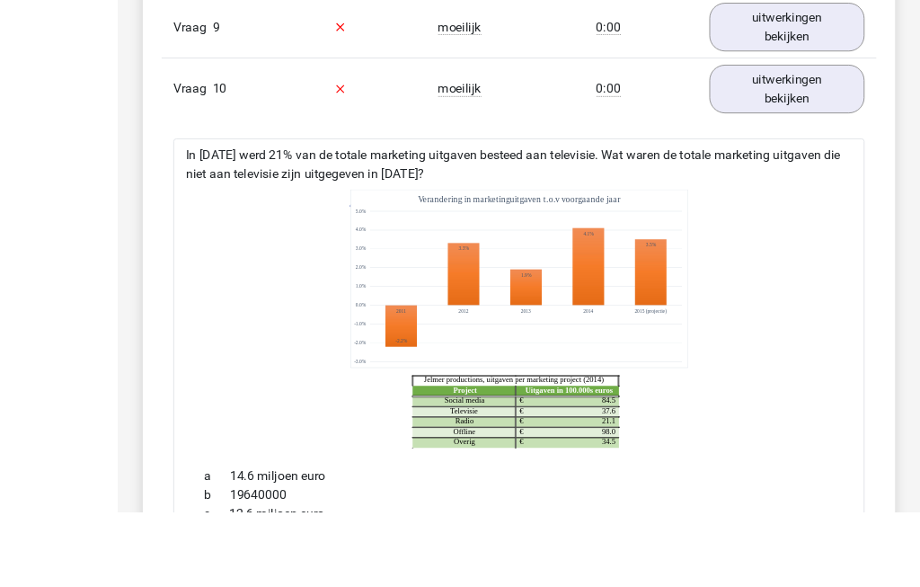
scroll to position [2204, 0]
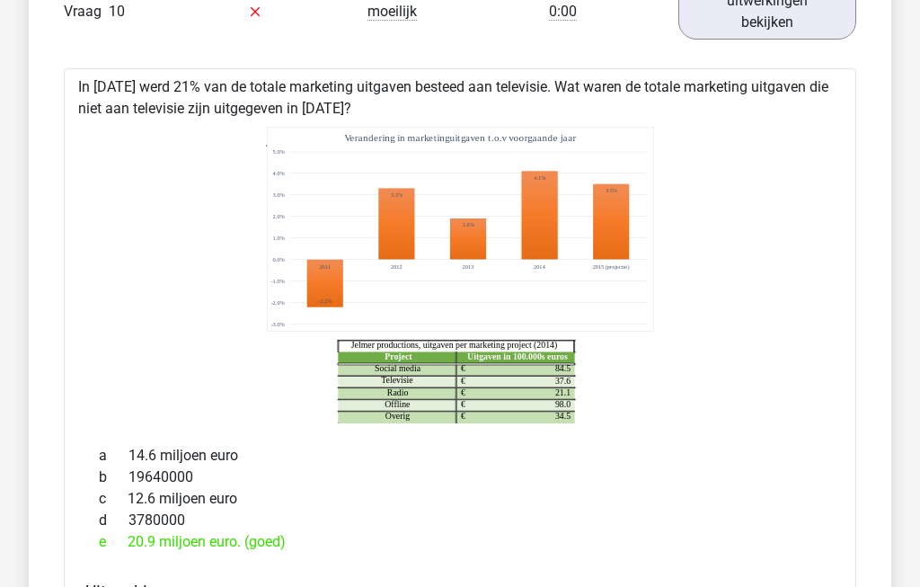
click at [786, 25] on link "uitwerkingen bekijken" at bounding box center [768, 12] width 178 height 56
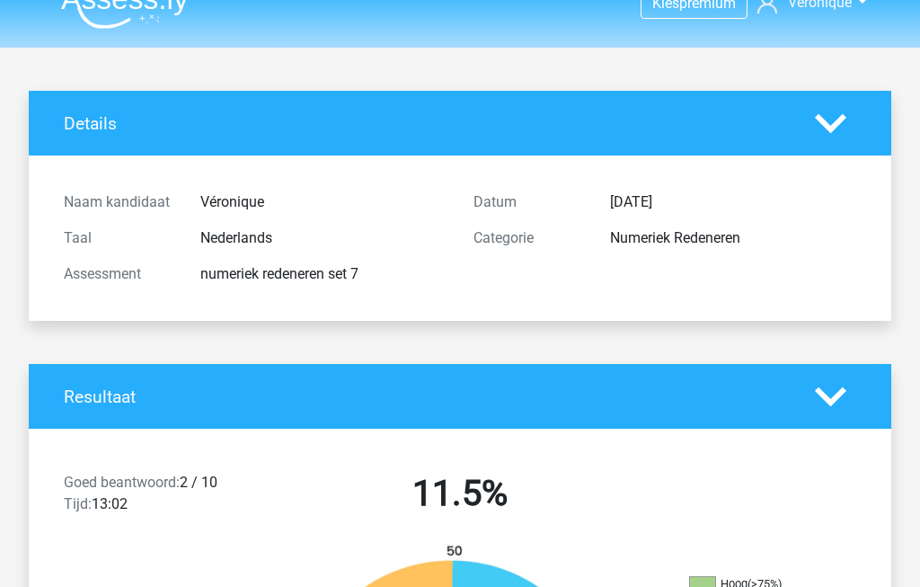
scroll to position [0, 0]
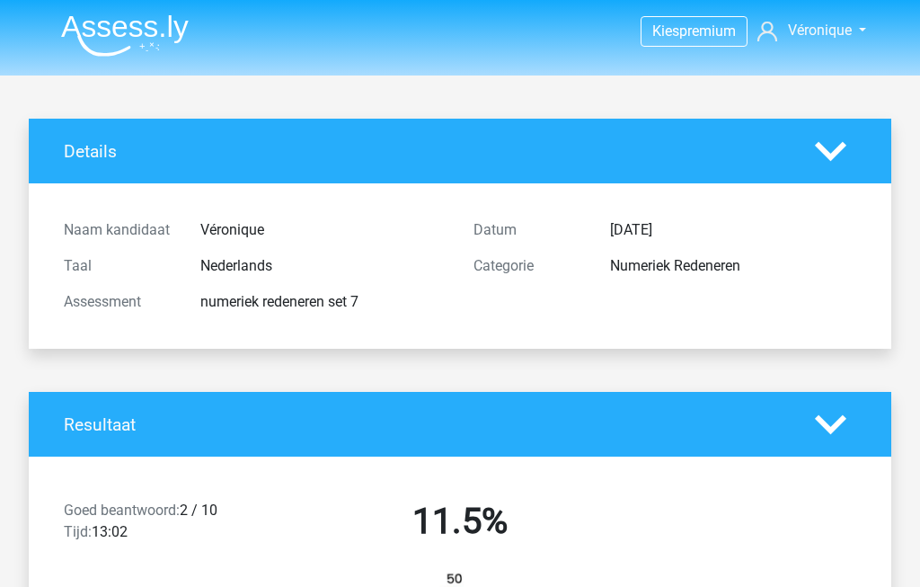
click at [138, 34] on img at bounding box center [125, 35] width 128 height 42
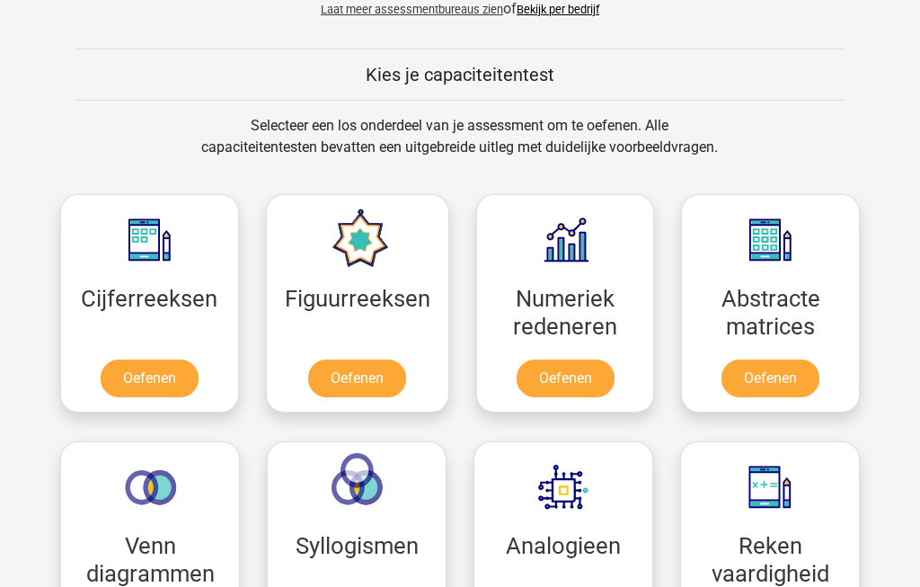
scroll to position [647, 0]
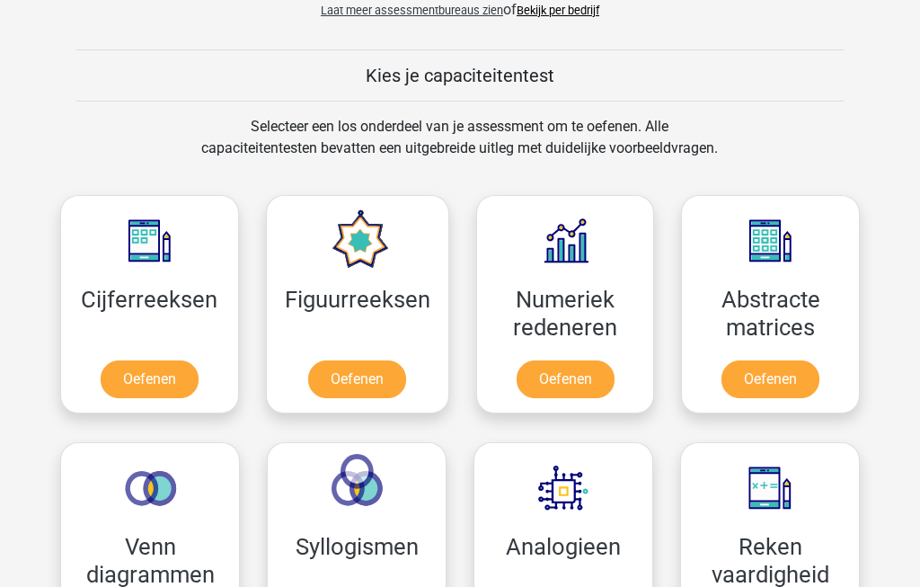
click at [590, 377] on link "Oefenen" at bounding box center [566, 380] width 98 height 38
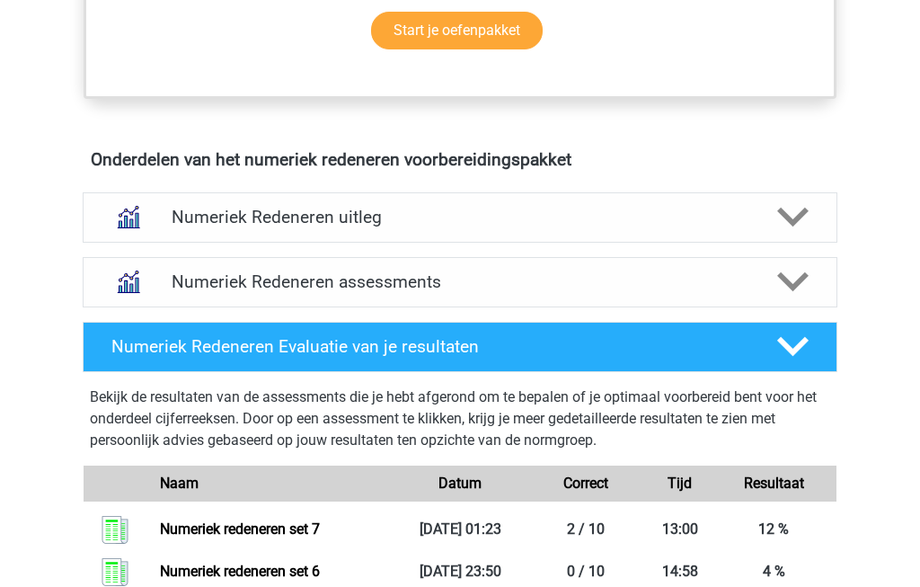
scroll to position [990, 0]
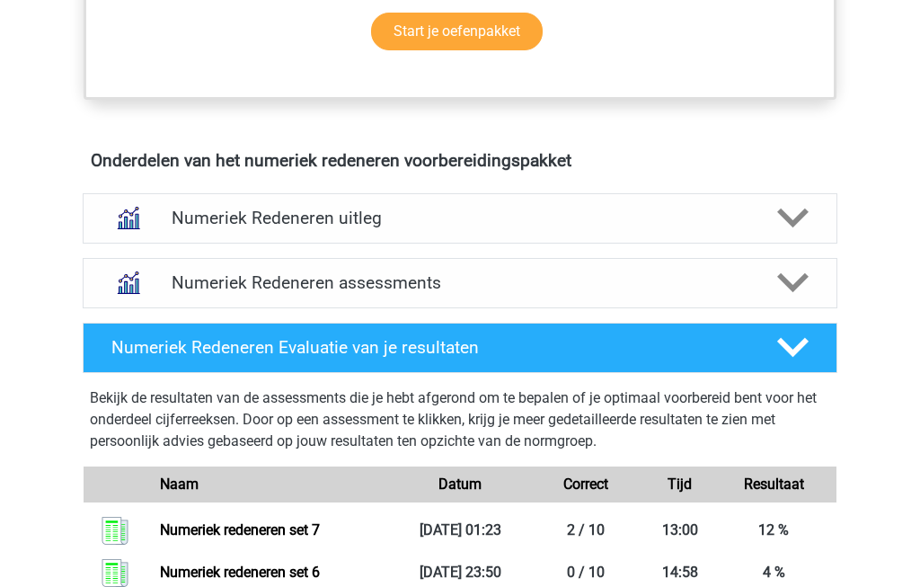
click at [792, 280] on icon at bounding box center [792, 282] width 31 height 31
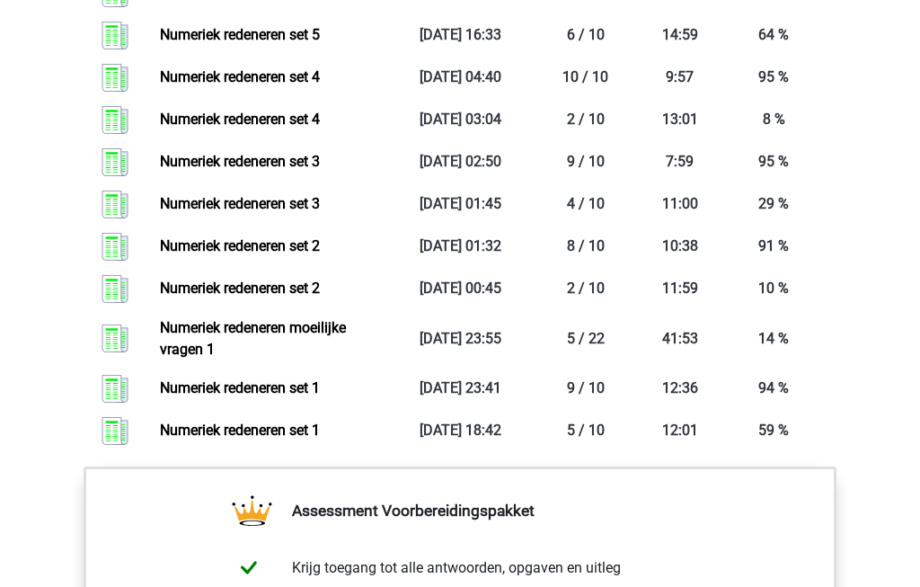
scroll to position [2348, 0]
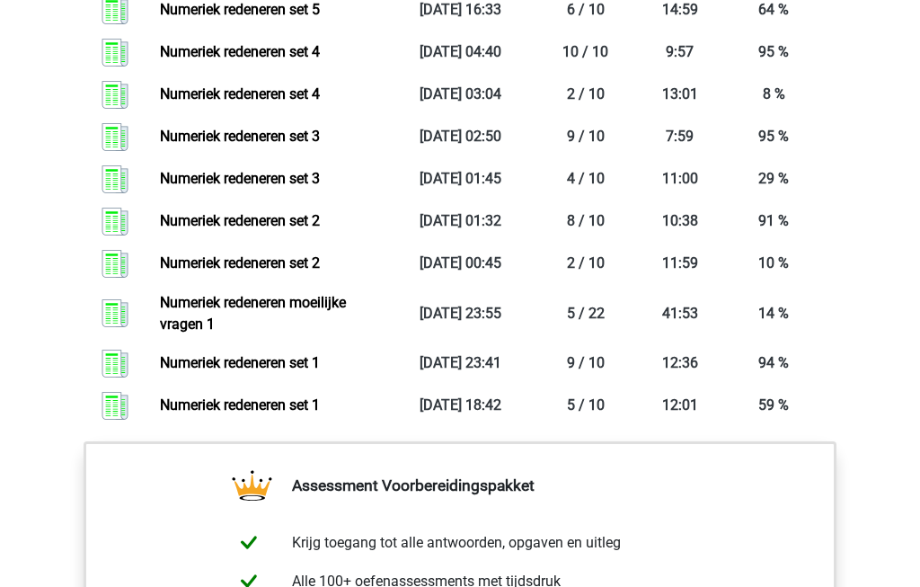
click at [277, 333] on link "Numeriek redeneren moeilijke vragen 1" at bounding box center [253, 313] width 186 height 39
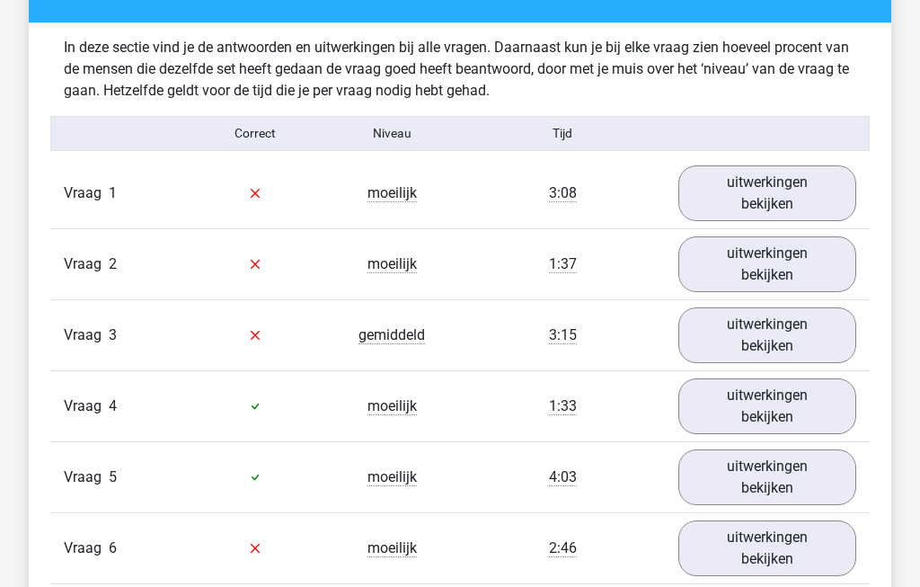
scroll to position [1383, 0]
click at [802, 200] on link "uitwerkingen bekijken" at bounding box center [768, 193] width 178 height 56
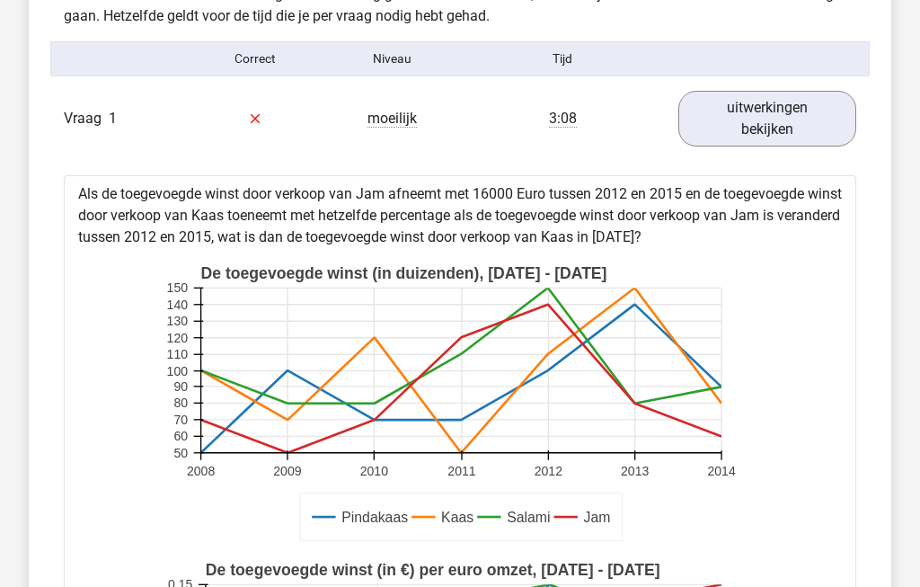
scroll to position [1458, 0]
click at [789, 132] on link "uitwerkingen bekijken" at bounding box center [768, 119] width 178 height 56
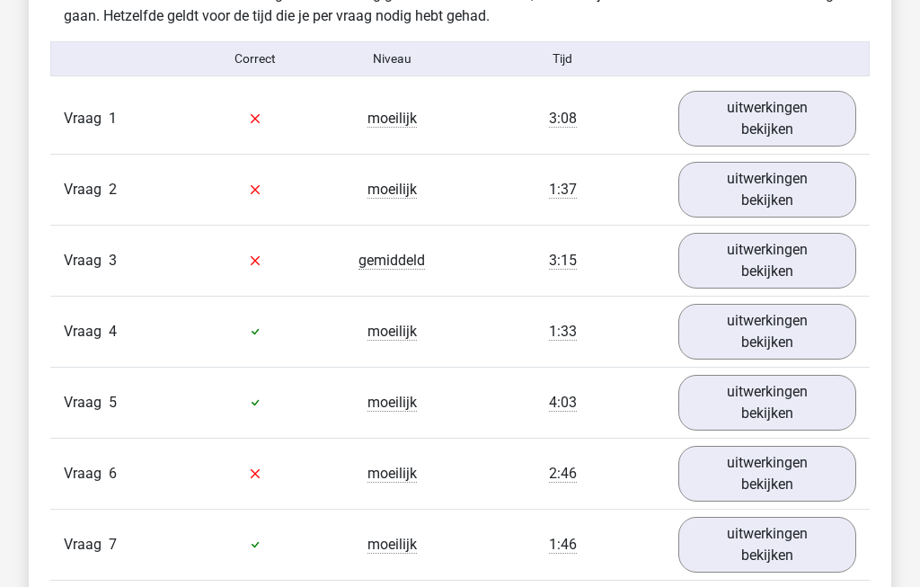
click at [814, 188] on link "uitwerkingen bekijken" at bounding box center [768, 190] width 178 height 56
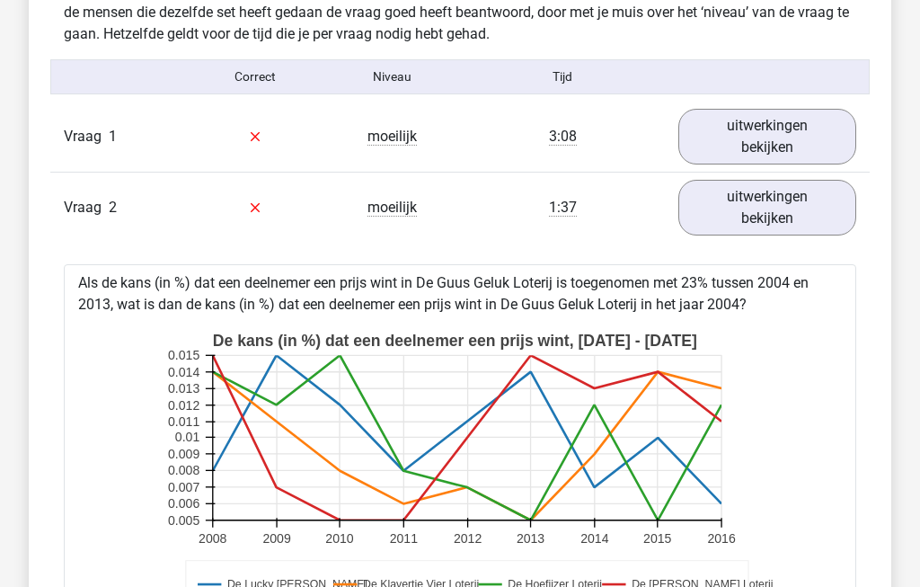
scroll to position [1440, 0]
click at [777, 216] on link "uitwerkingen bekijken" at bounding box center [768, 208] width 178 height 56
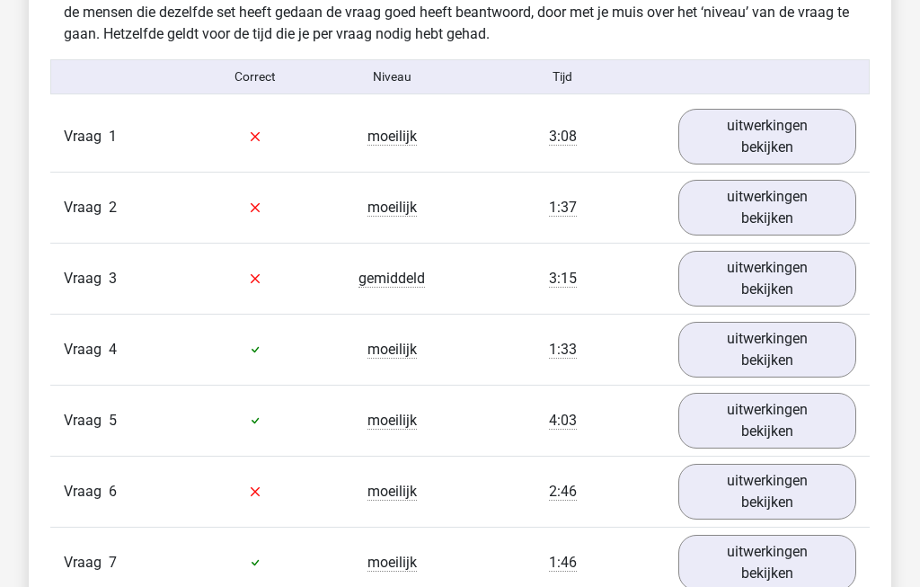
click at [781, 295] on link "uitwerkingen bekijken" at bounding box center [768, 279] width 178 height 56
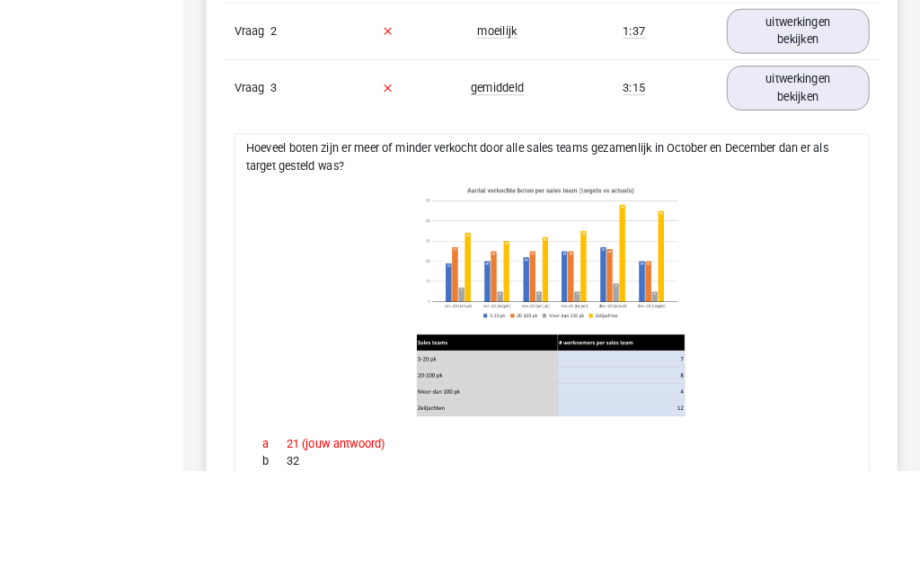
scroll to position [1709, 0]
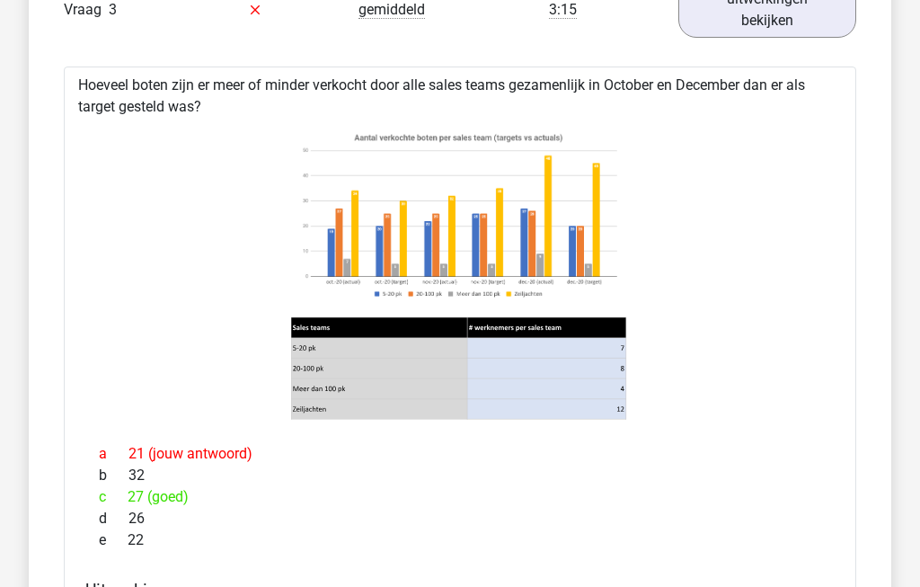
click at [790, 16] on link "uitwerkingen bekijken" at bounding box center [768, 10] width 178 height 56
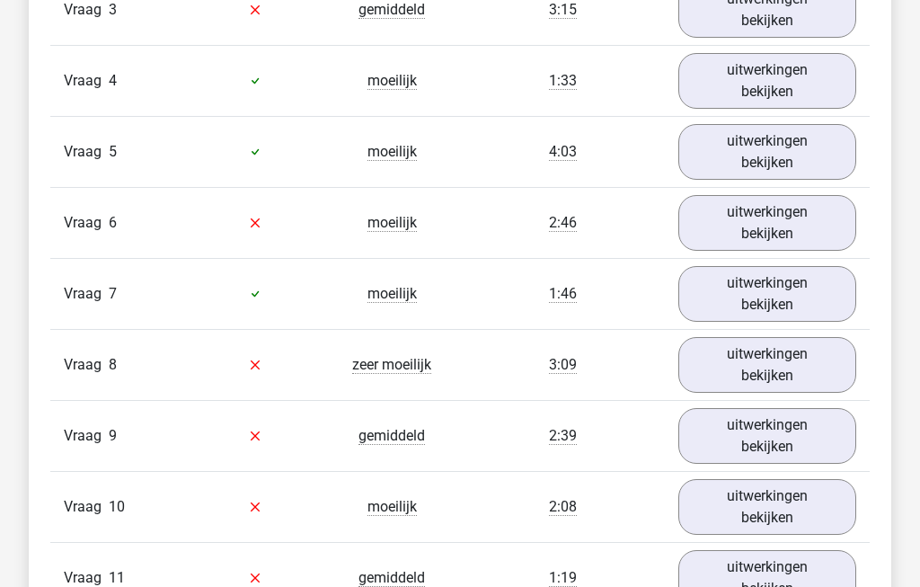
click at [816, 95] on link "uitwerkingen bekijken" at bounding box center [768, 81] width 178 height 56
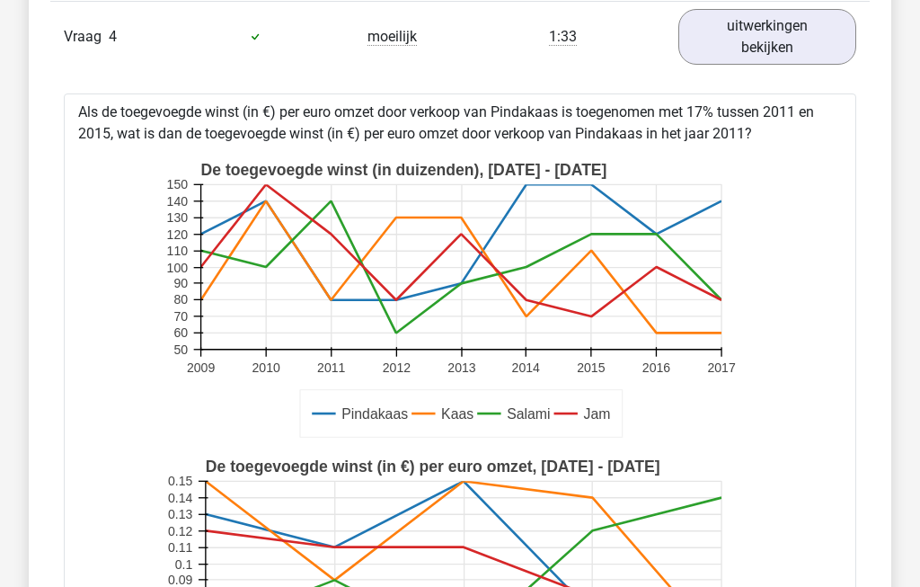
scroll to position [1753, 0]
click at [786, 26] on link "uitwerkingen bekijken" at bounding box center [768, 36] width 178 height 56
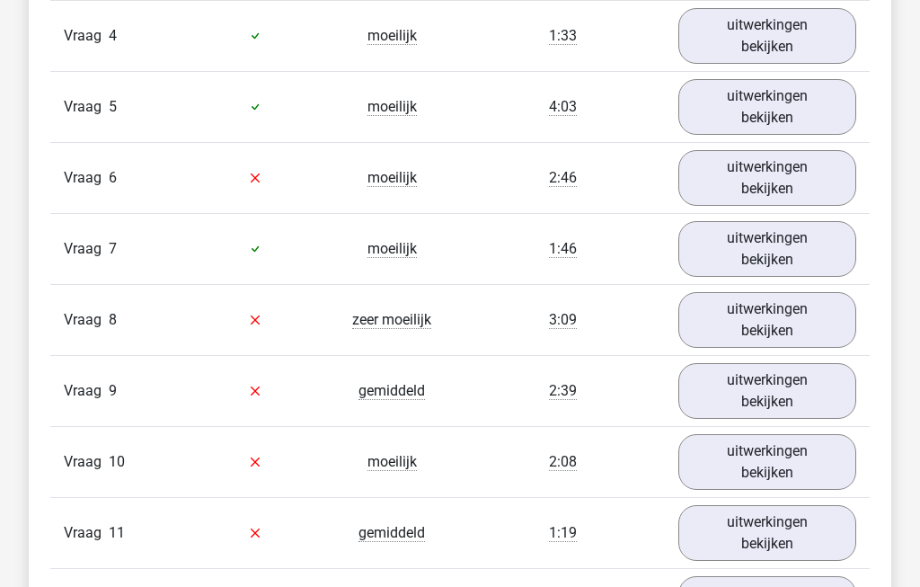
click at [796, 113] on link "uitwerkingen bekijken" at bounding box center [768, 107] width 178 height 56
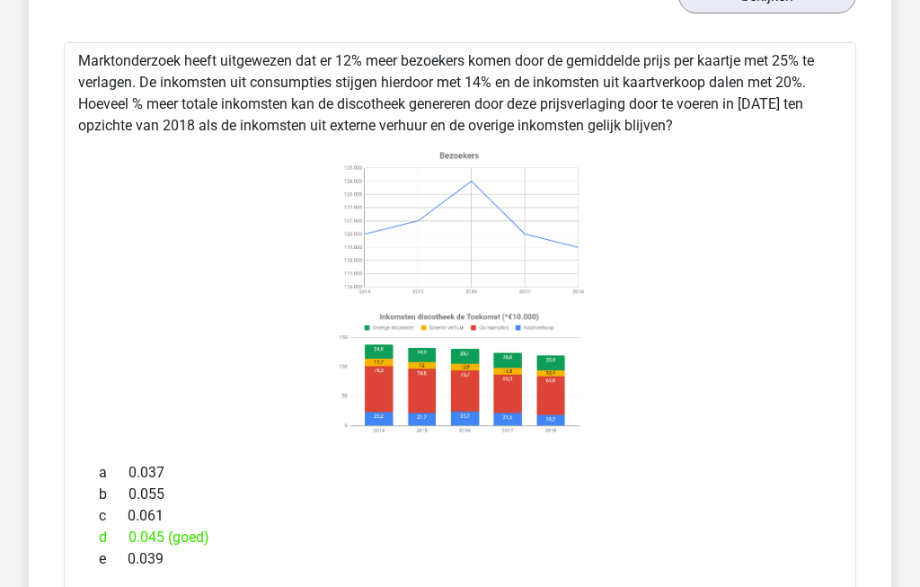
scroll to position [1875, 0]
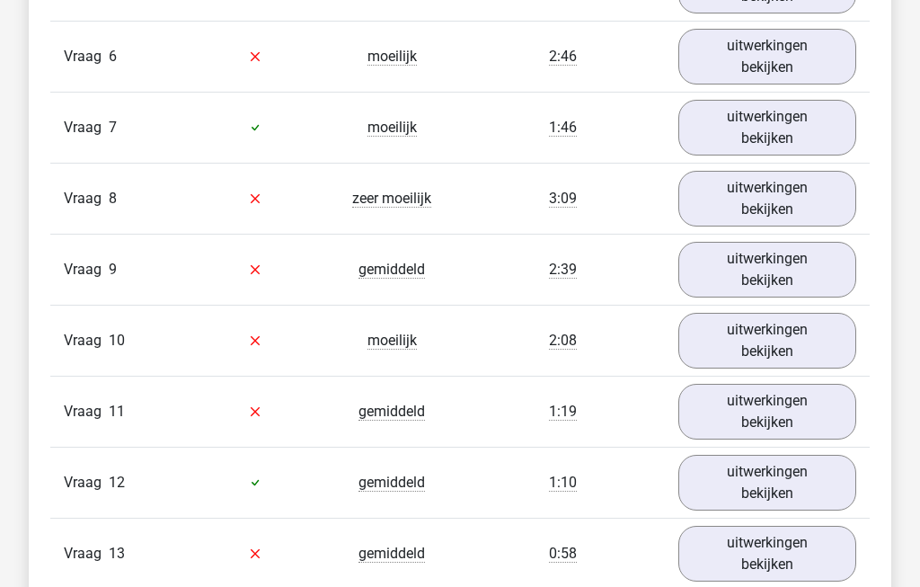
click at [812, 60] on link "uitwerkingen bekijken" at bounding box center [768, 57] width 178 height 56
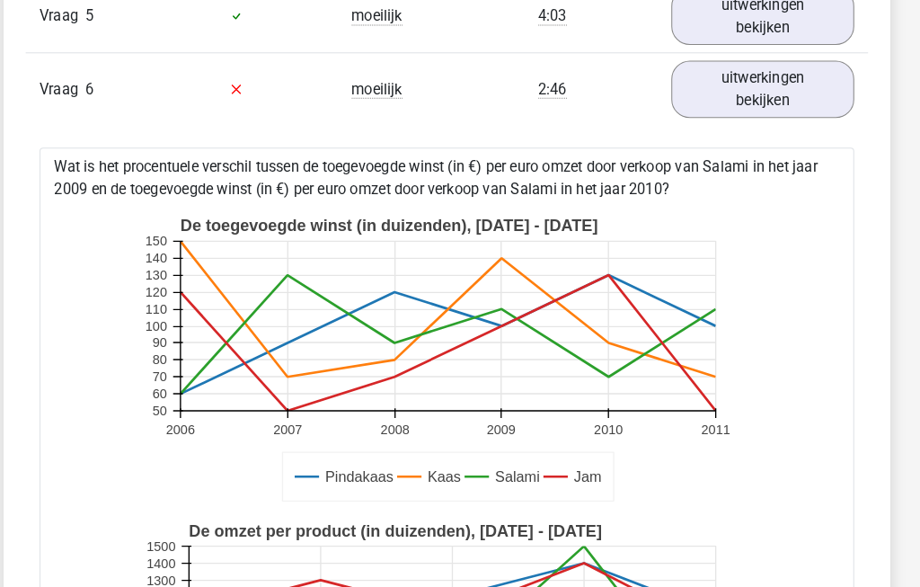
scroll to position [1836, 0]
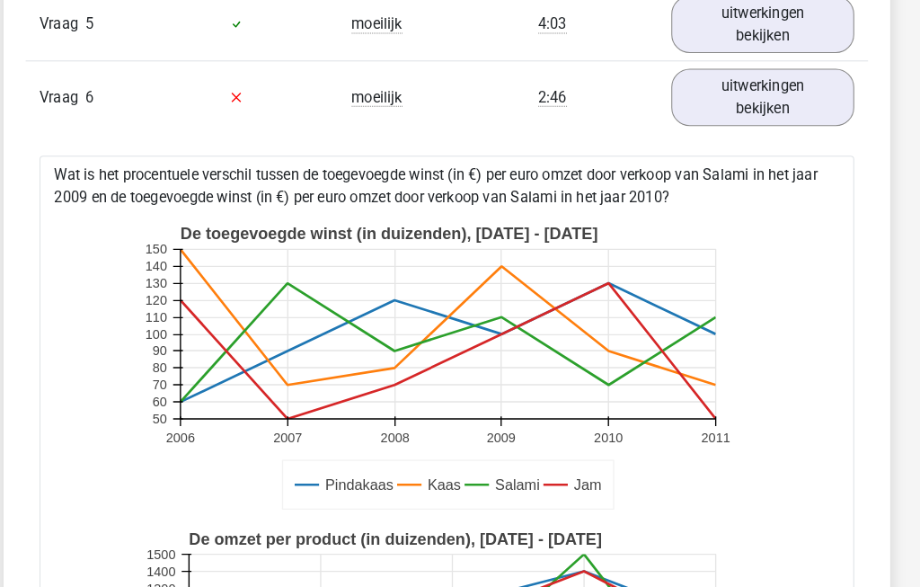
click at [770, 106] on link "uitwerkingen bekijken" at bounding box center [768, 95] width 178 height 56
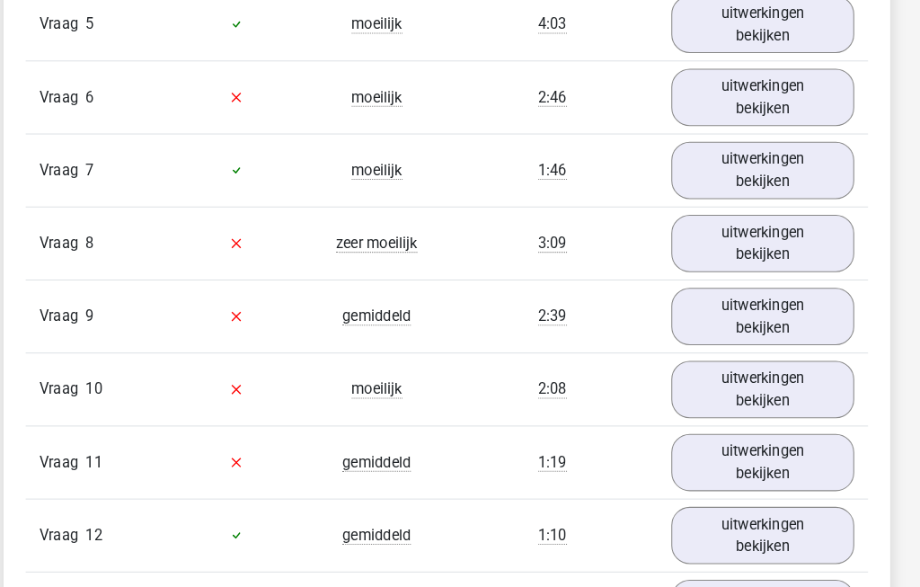
click at [795, 174] on link "uitwerkingen bekijken" at bounding box center [768, 166] width 178 height 56
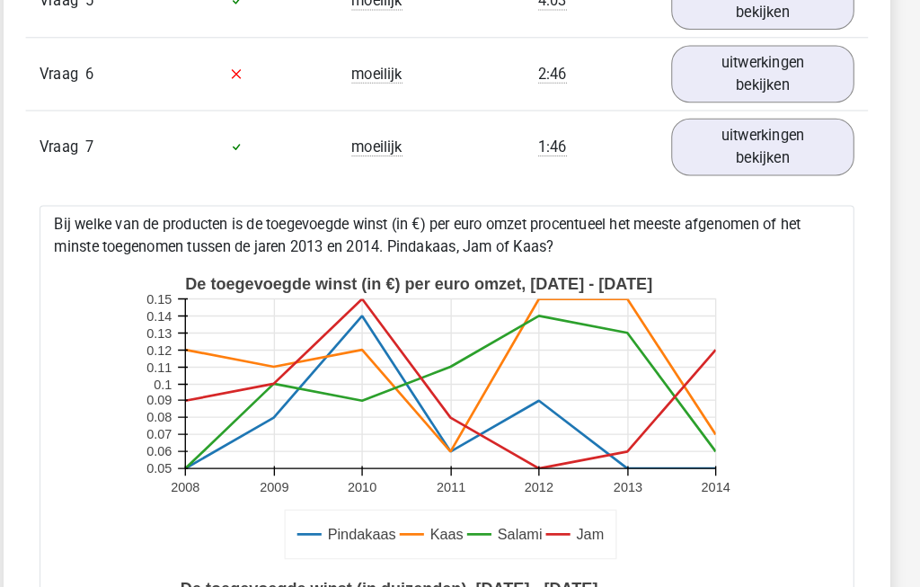
scroll to position [1859, 0]
click at [759, 159] on link "uitwerkingen bekijken" at bounding box center [768, 144] width 178 height 56
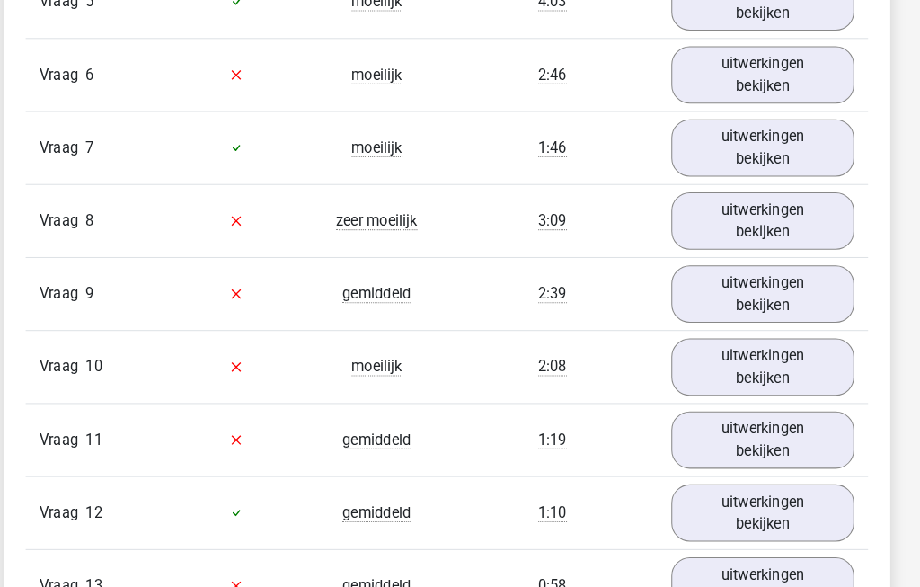
click at [780, 221] on link "uitwerkingen bekijken" at bounding box center [768, 215] width 178 height 56
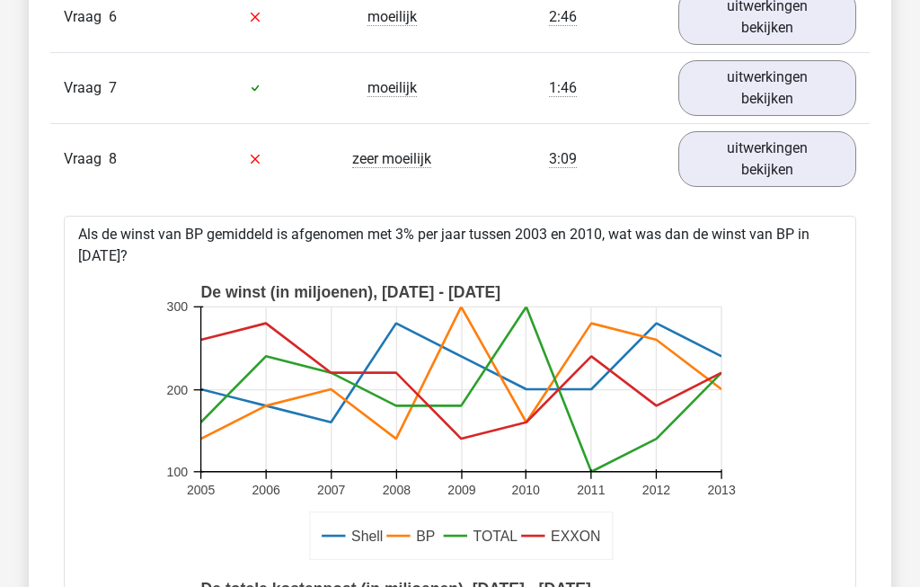
scroll to position [1913, 0]
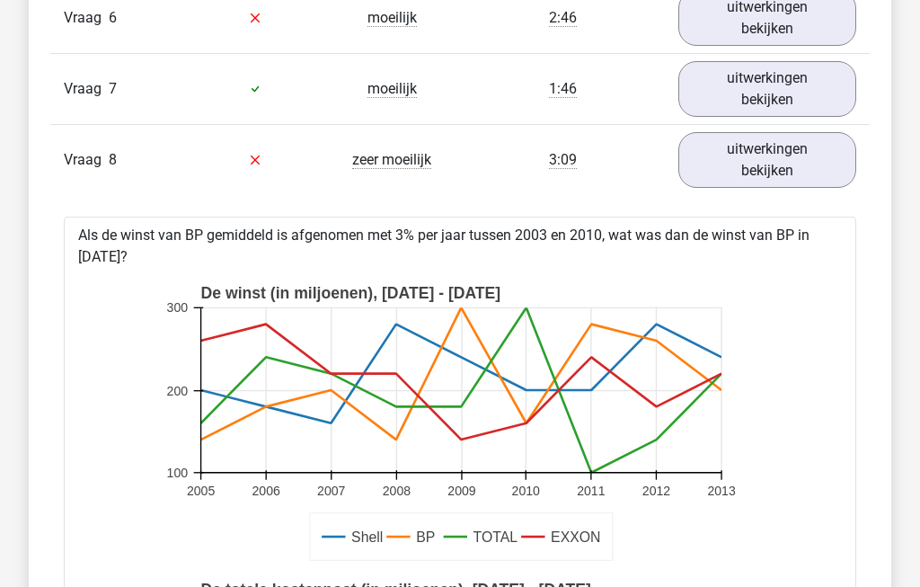
click at [783, 171] on link "uitwerkingen bekijken" at bounding box center [768, 160] width 178 height 56
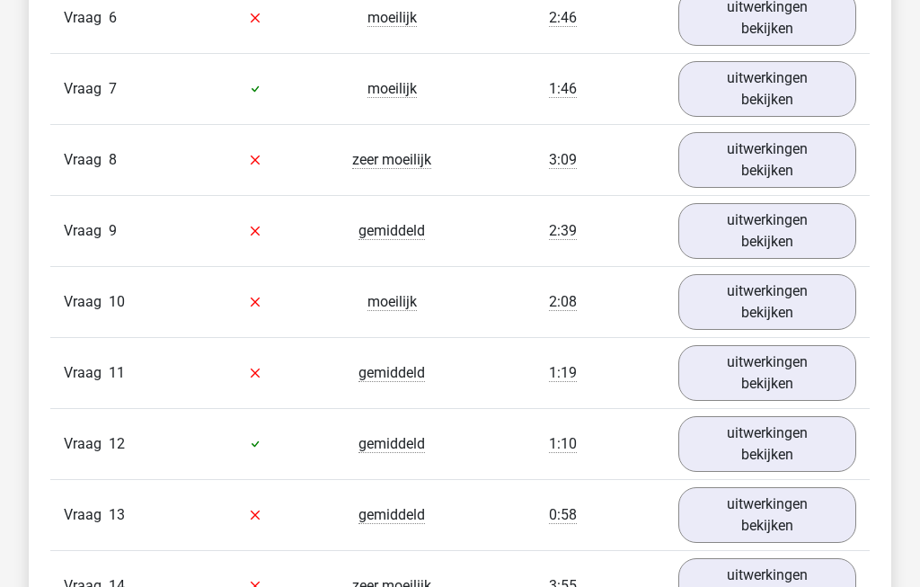
click at [817, 239] on link "uitwerkingen bekijken" at bounding box center [768, 231] width 178 height 56
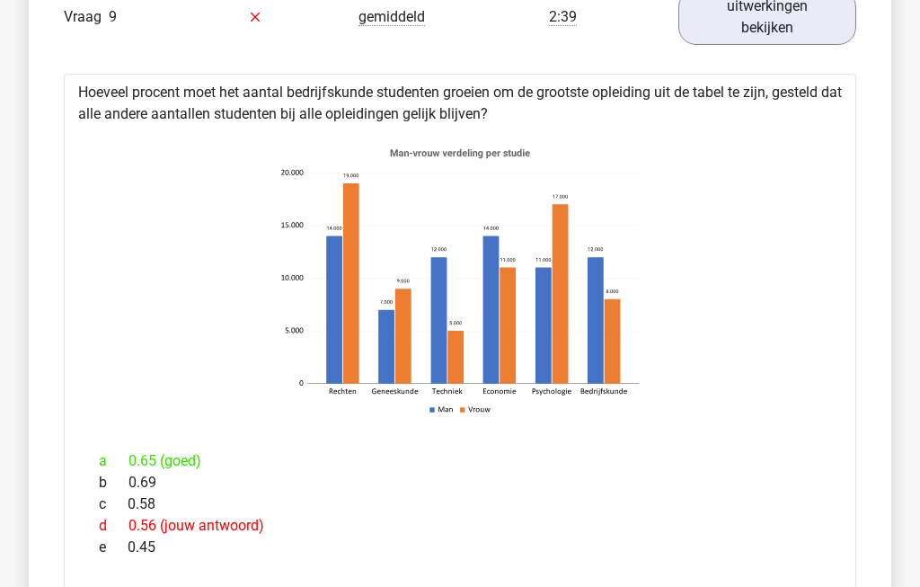
scroll to position [2121, 0]
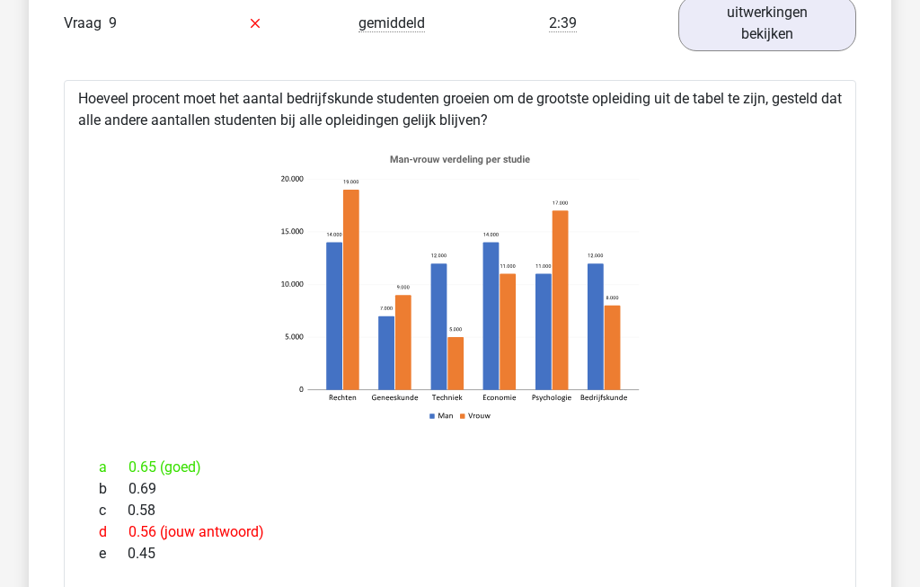
click at [786, 38] on link "uitwerkingen bekijken" at bounding box center [768, 24] width 178 height 56
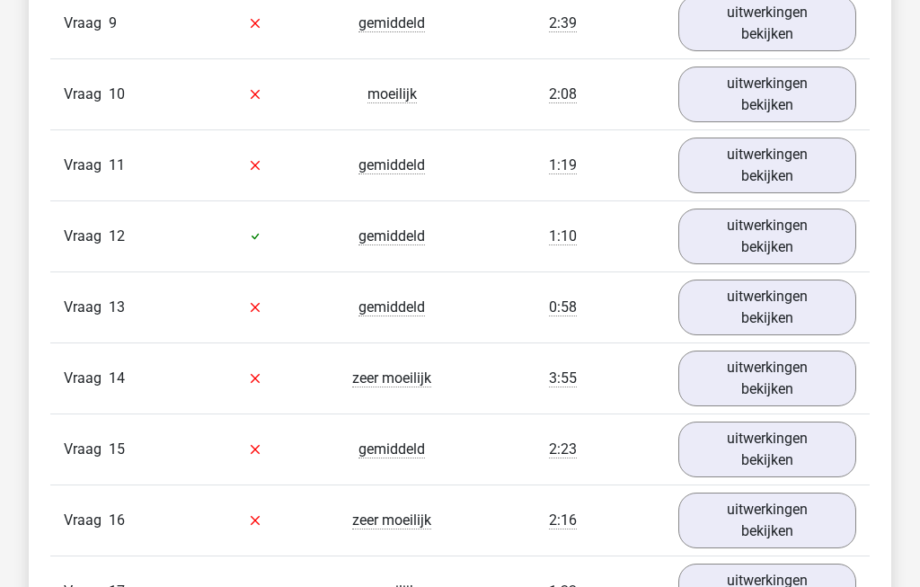
click at [821, 110] on link "uitwerkingen bekijken" at bounding box center [768, 95] width 178 height 56
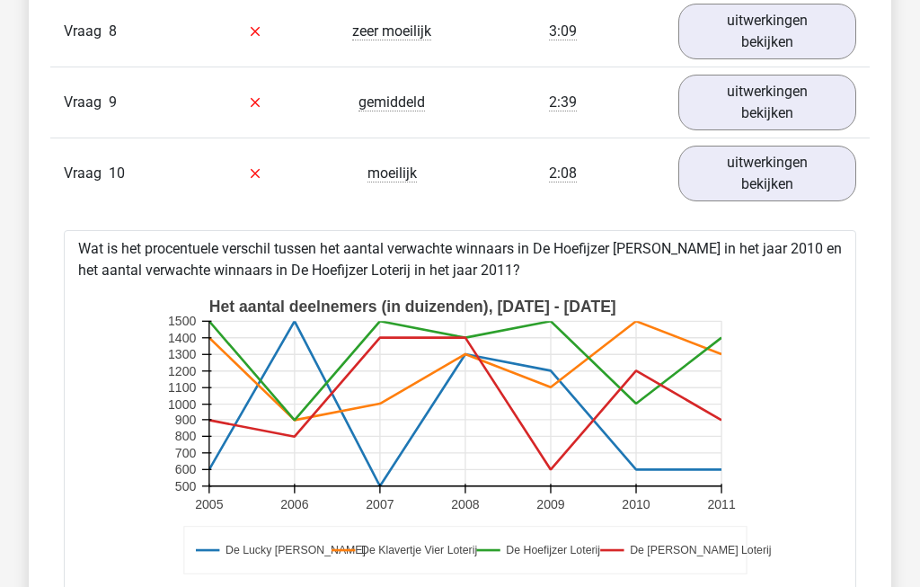
scroll to position [2042, 0]
click at [782, 185] on link "uitwerkingen bekijken" at bounding box center [768, 174] width 178 height 56
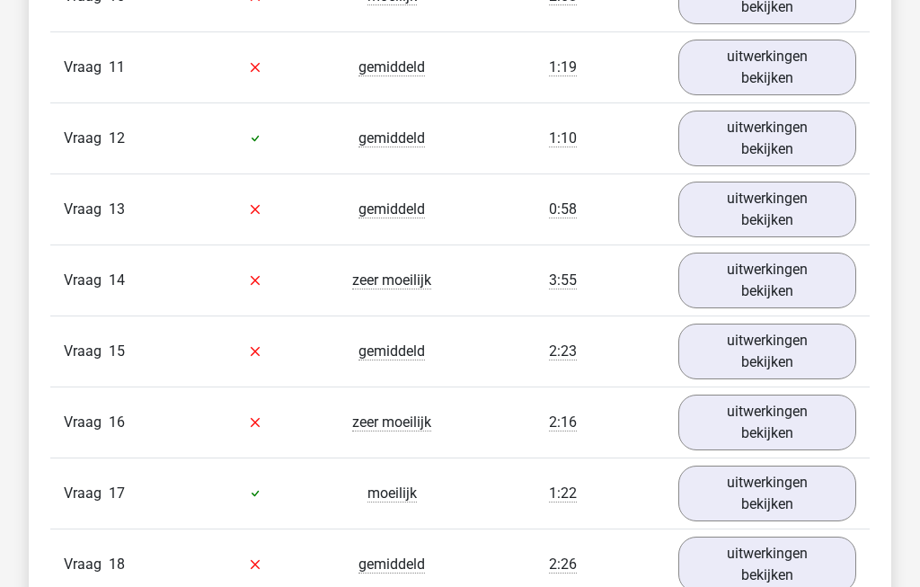
scroll to position [2219, 0]
